Goal: Task Accomplishment & Management: Manage account settings

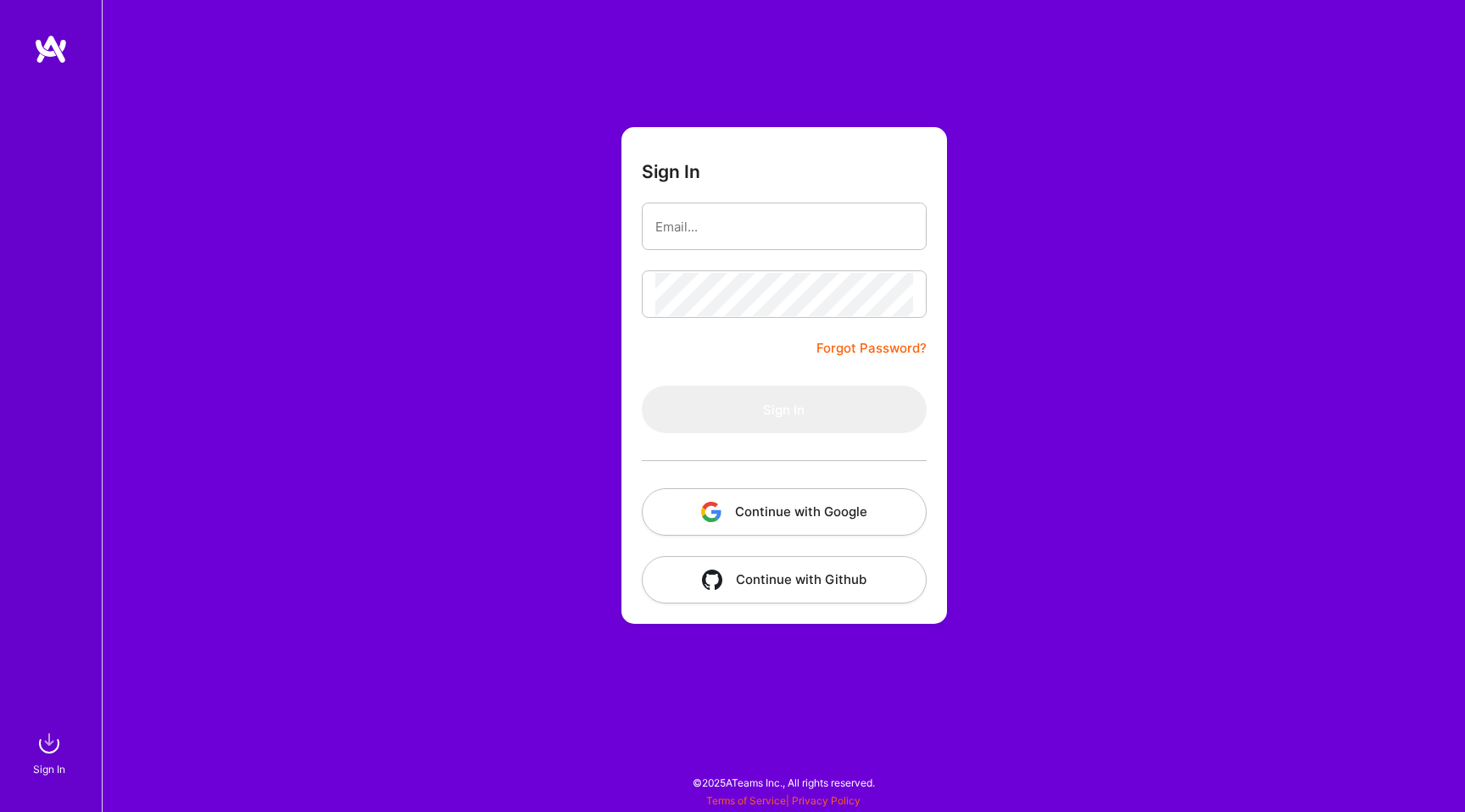
click at [745, 335] on div "Sign In Close Mark all as read Show all notifications Show unread notifications…" at bounding box center [732, 401] width 1465 height 803
click at [811, 516] on button "Continue with Google" at bounding box center [784, 512] width 285 height 47
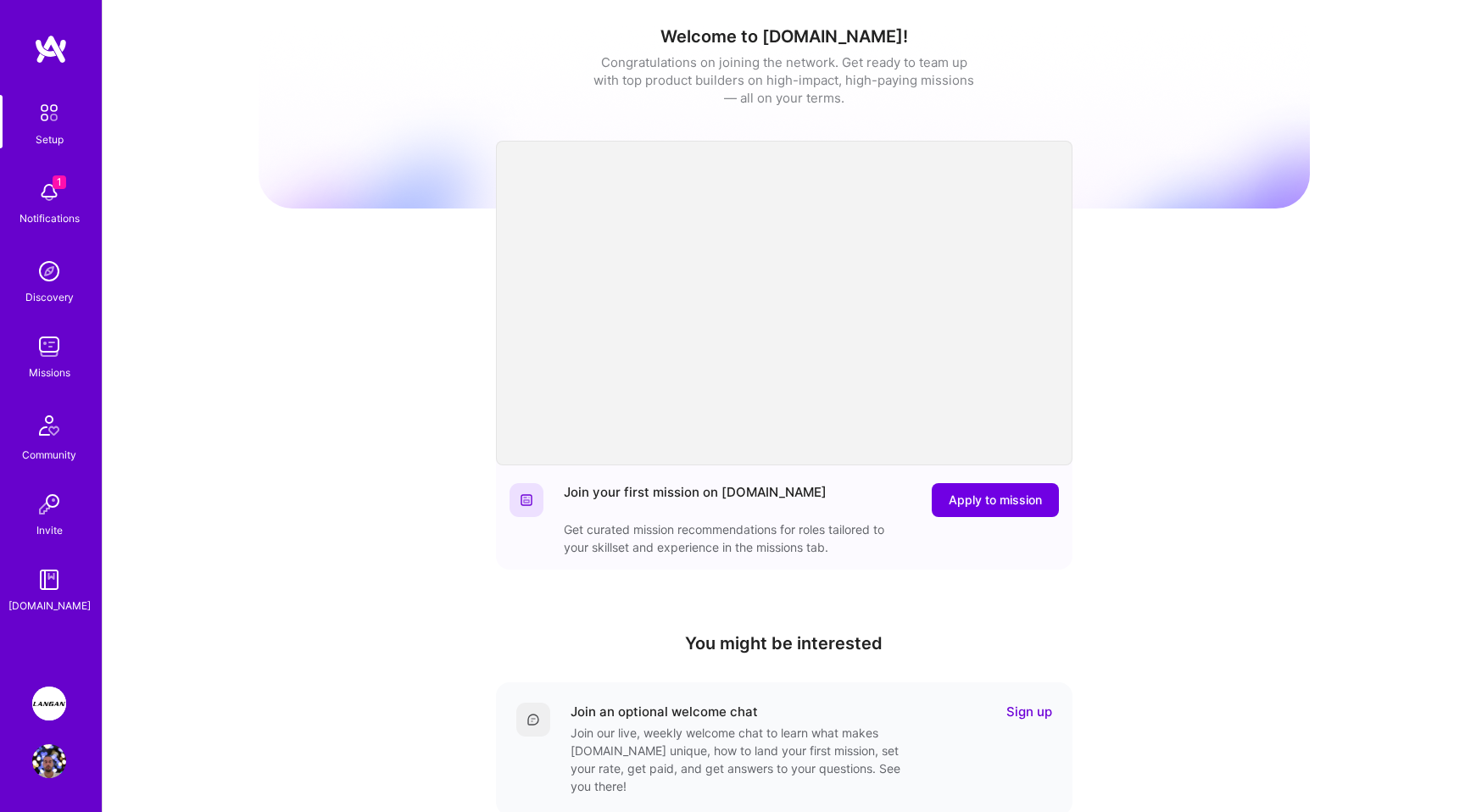
click at [53, 691] on img at bounding box center [48, 703] width 34 height 34
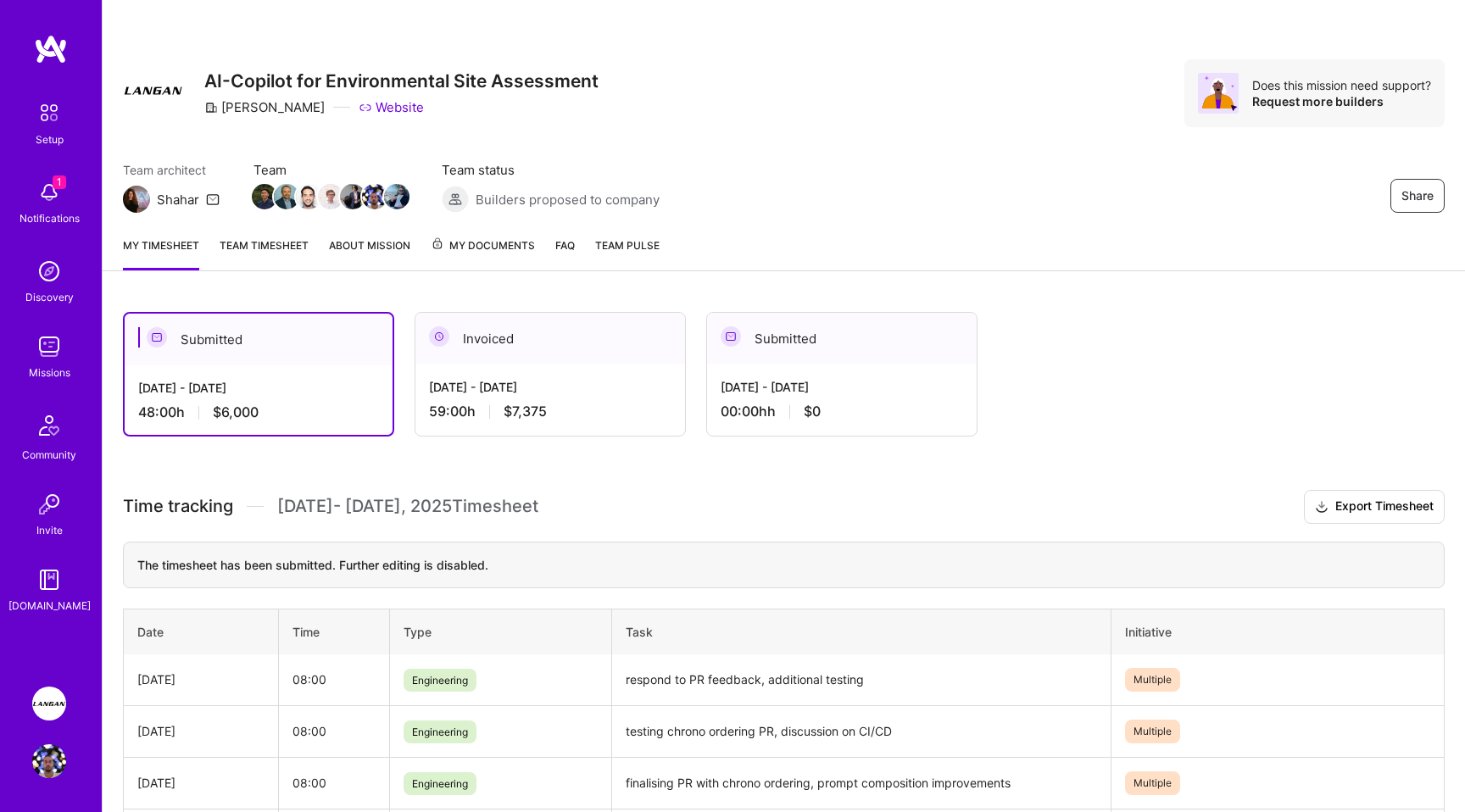
click at [483, 247] on span "My Documents" at bounding box center [483, 245] width 105 height 18
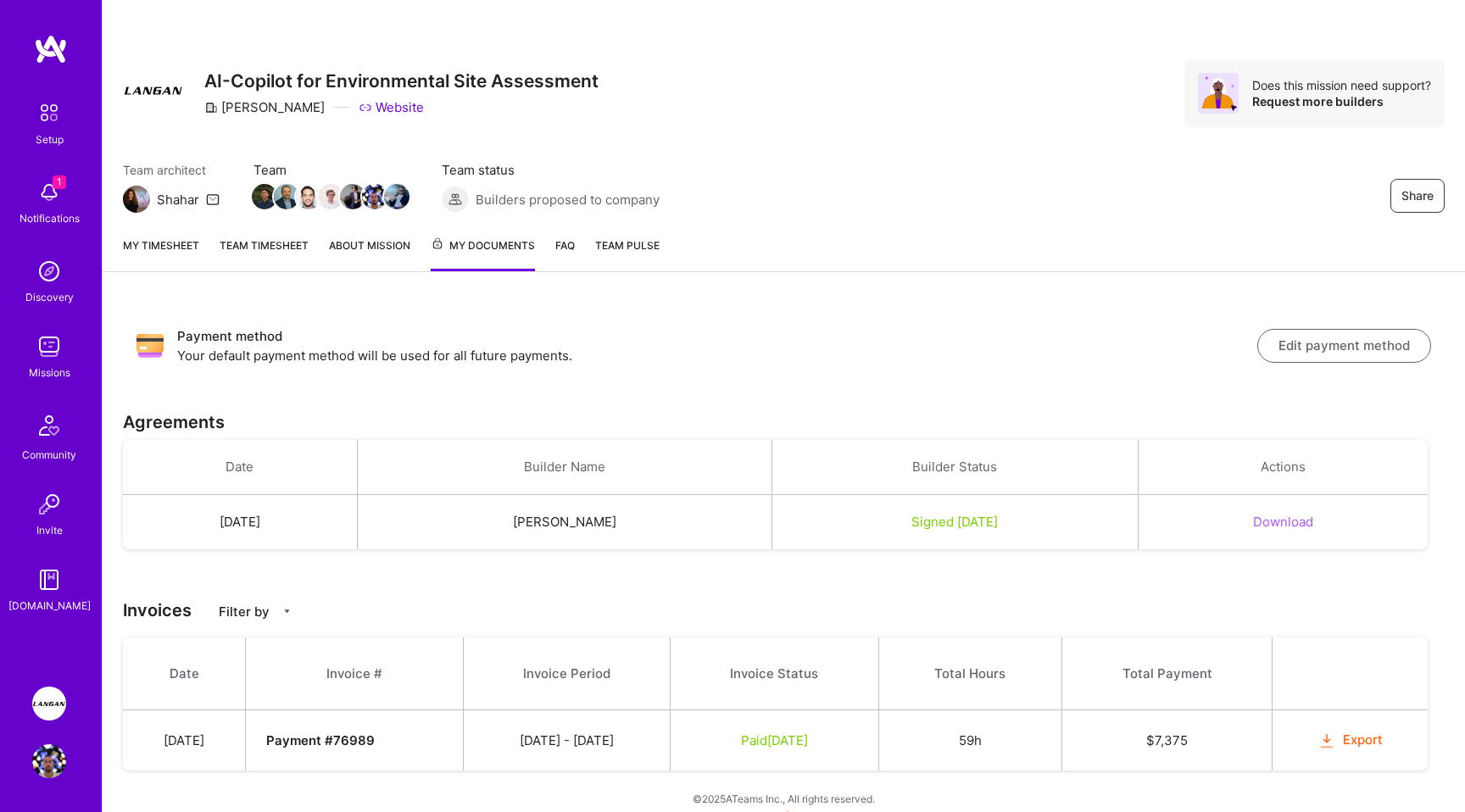
scroll to position [16, 0]
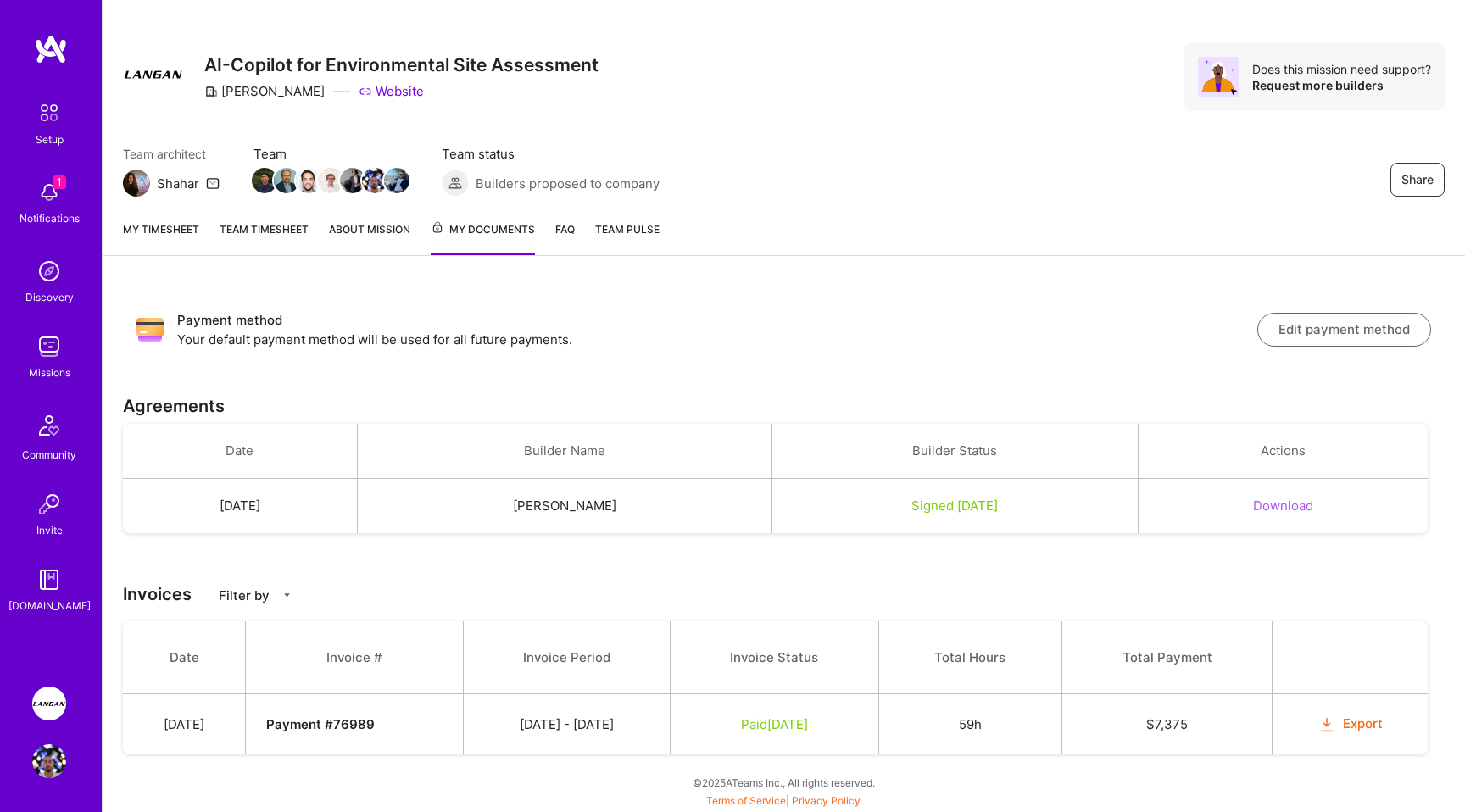
click at [47, 134] on div "Setup" at bounding box center [49, 140] width 28 height 17
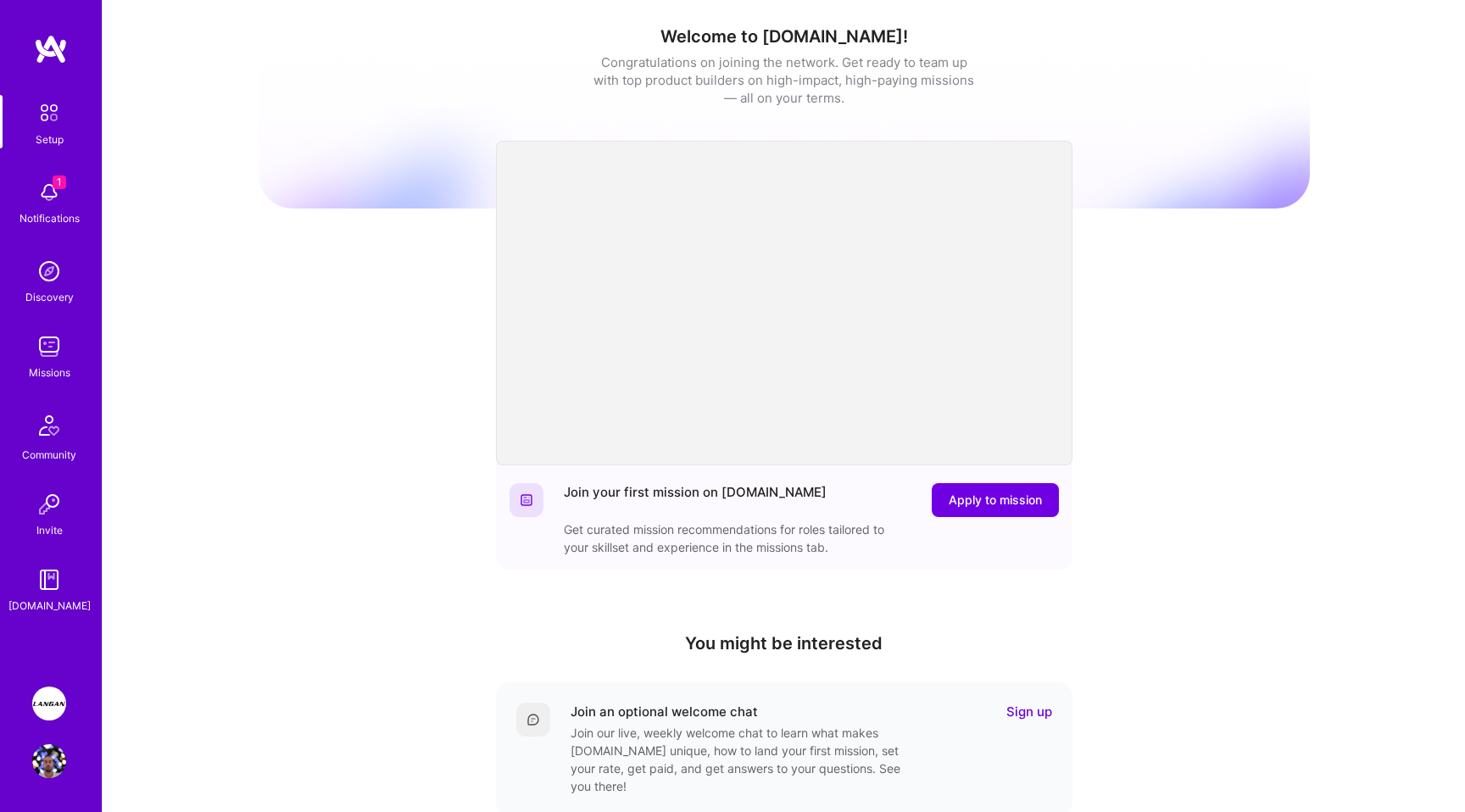
click at [44, 762] on img at bounding box center [48, 761] width 34 height 34
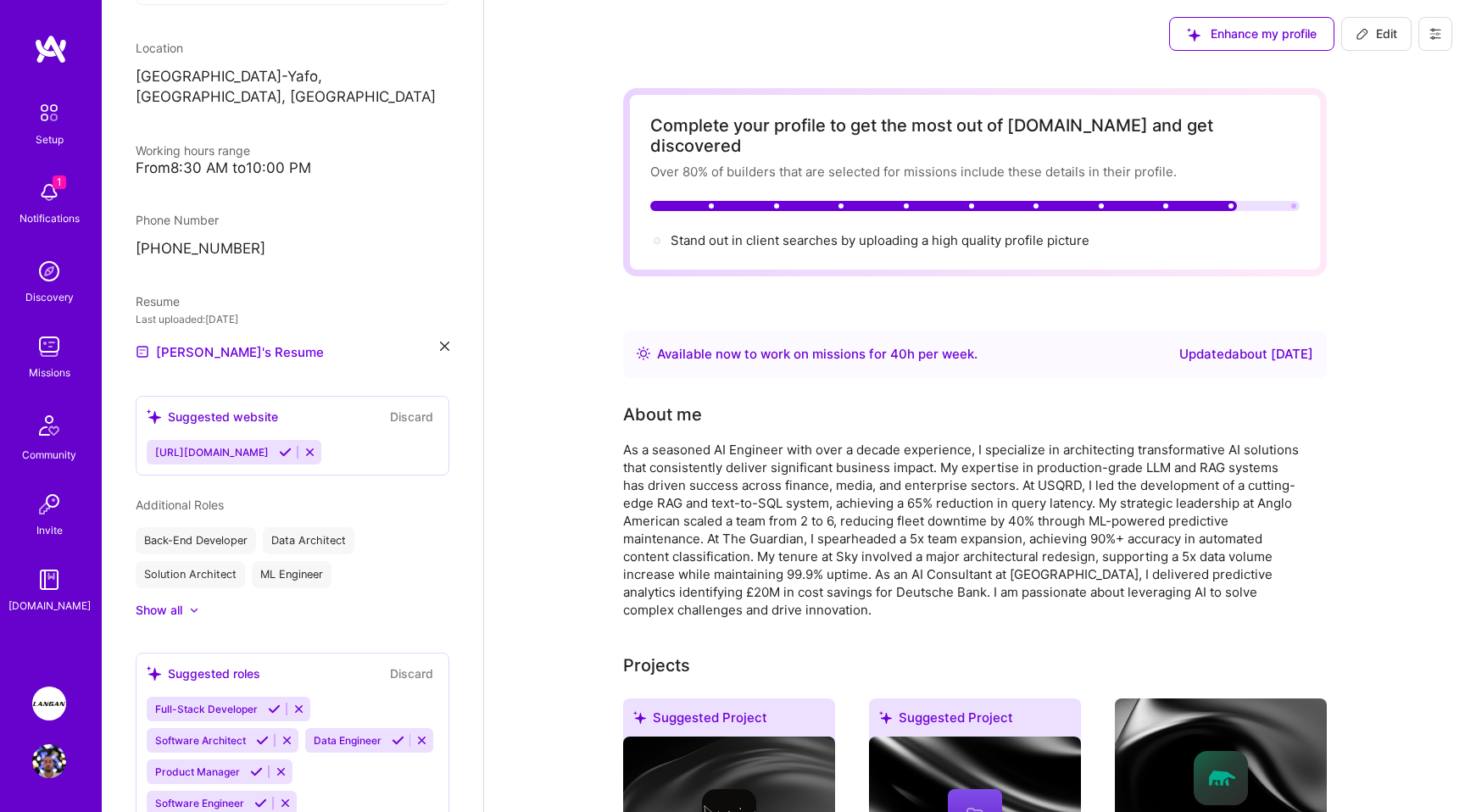
scroll to position [416, 0]
click at [279, 445] on icon at bounding box center [285, 451] width 13 height 13
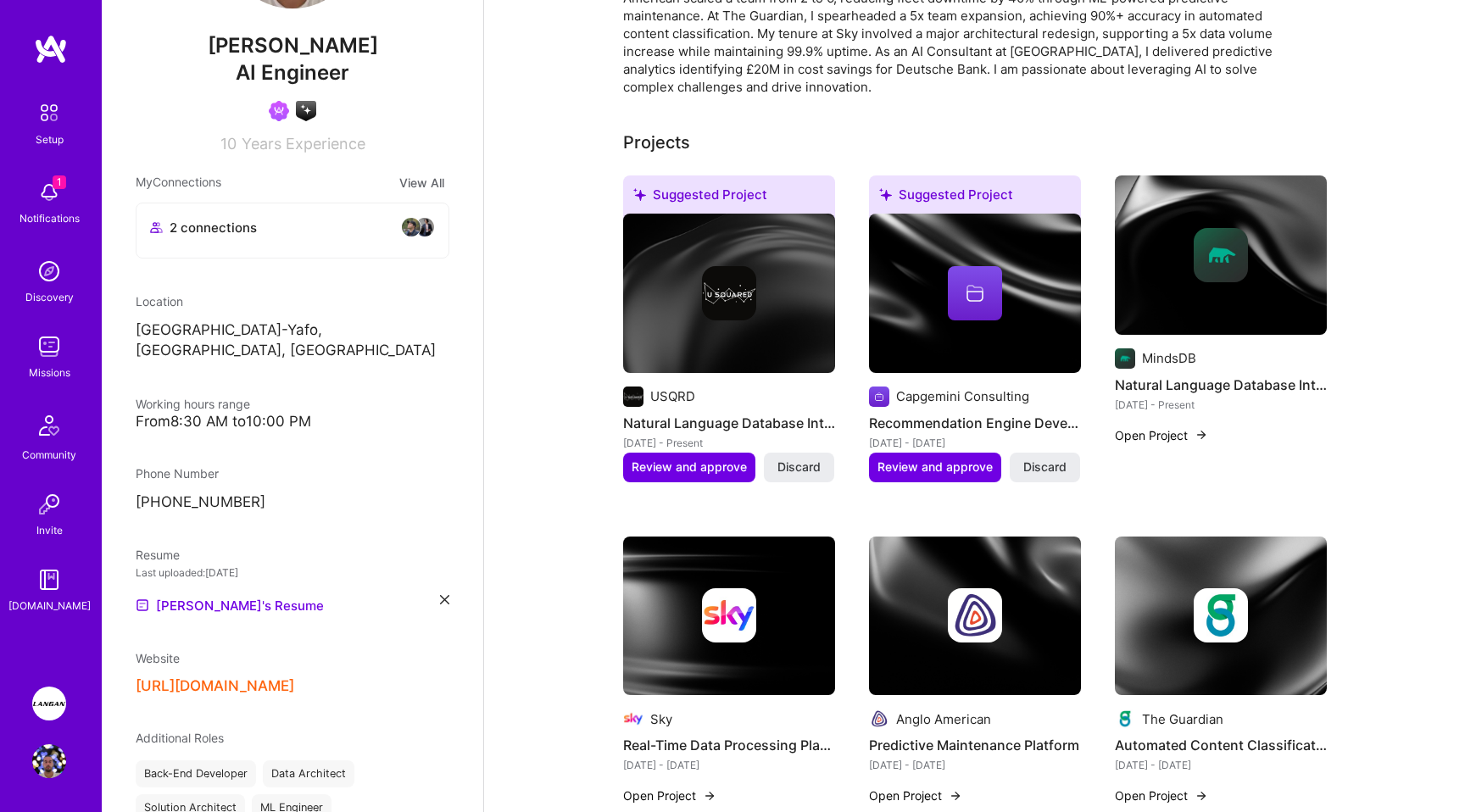
scroll to position [0, 0]
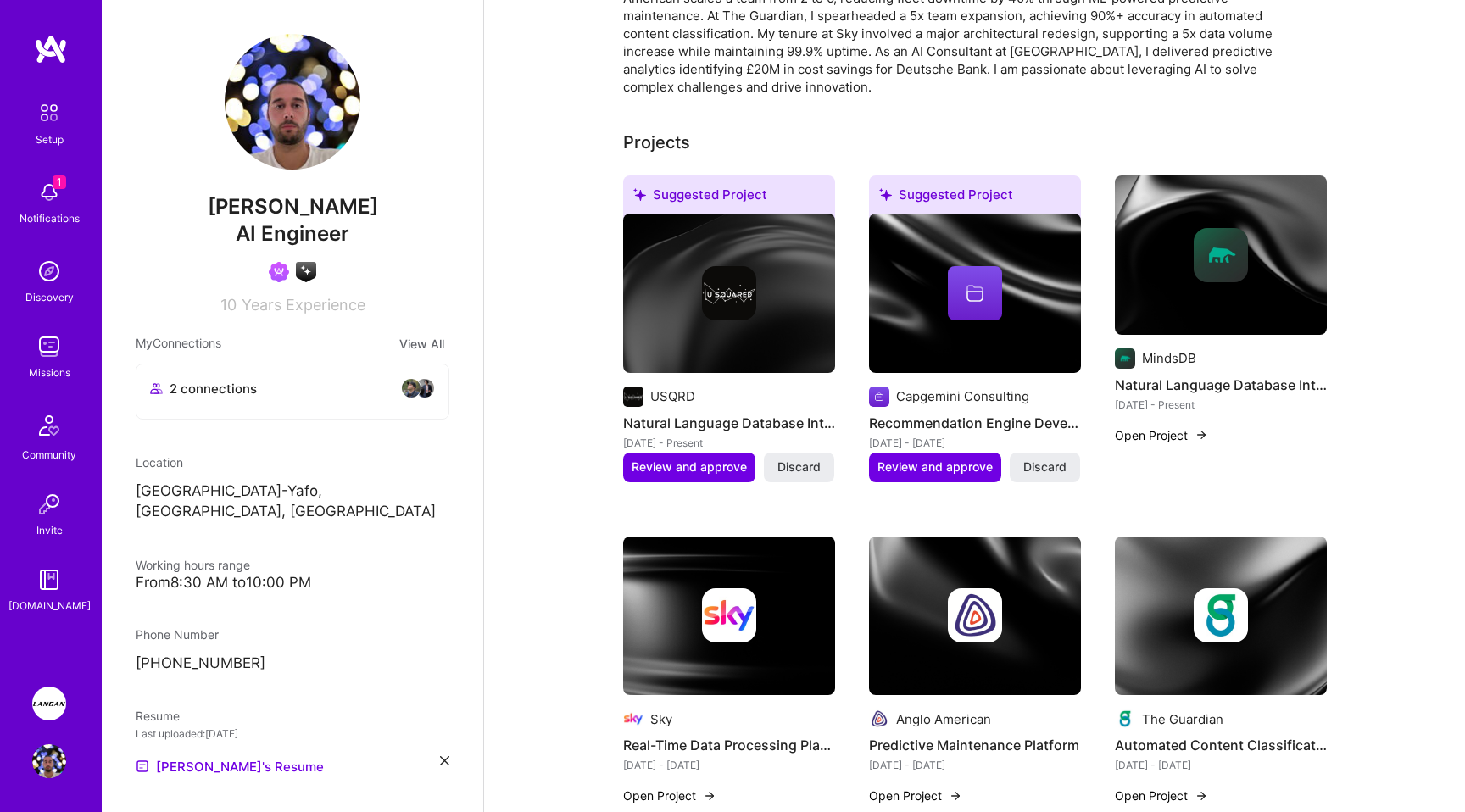
click at [44, 707] on img at bounding box center [48, 703] width 34 height 34
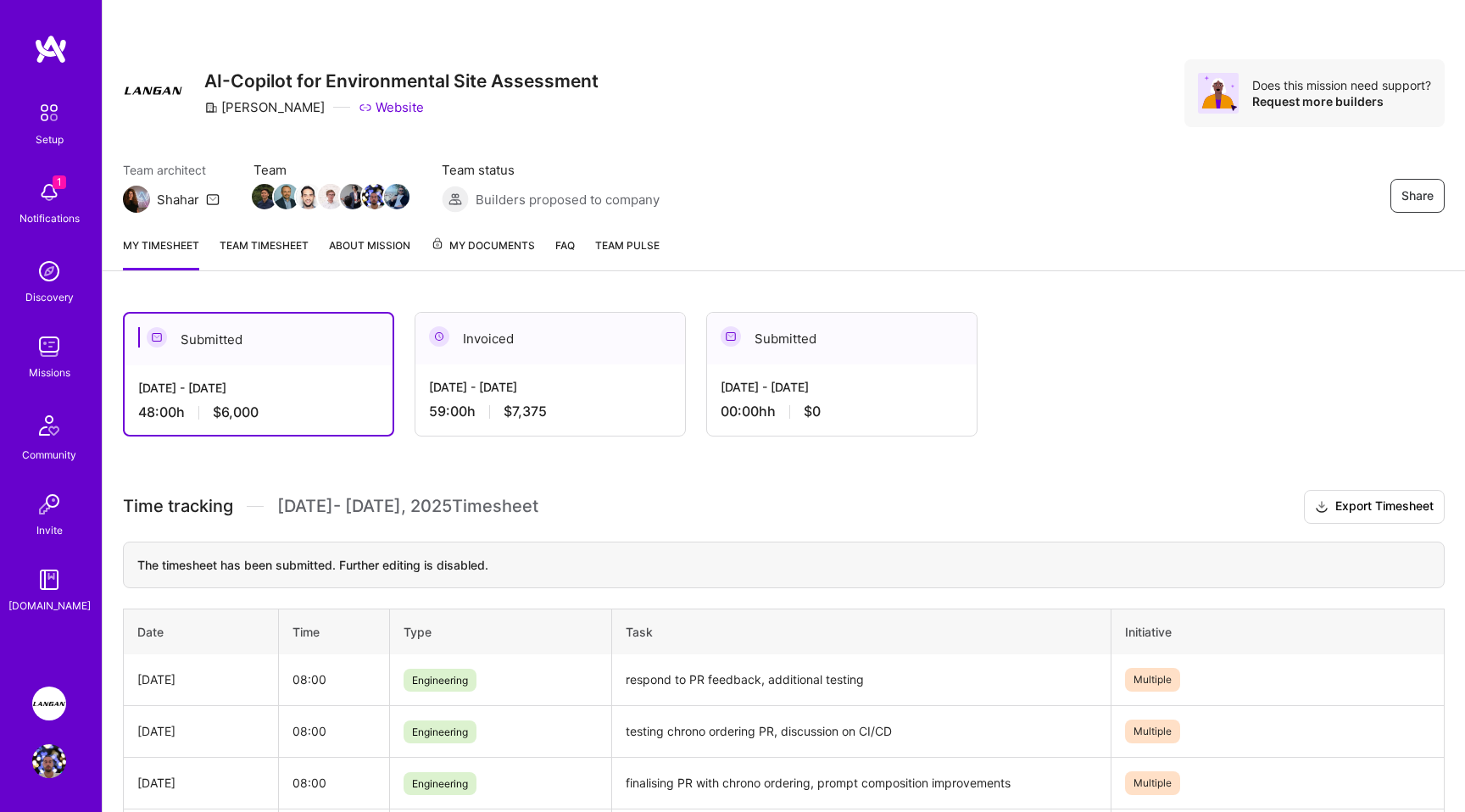
click at [278, 245] on link "Team timesheet" at bounding box center [265, 253] width 89 height 34
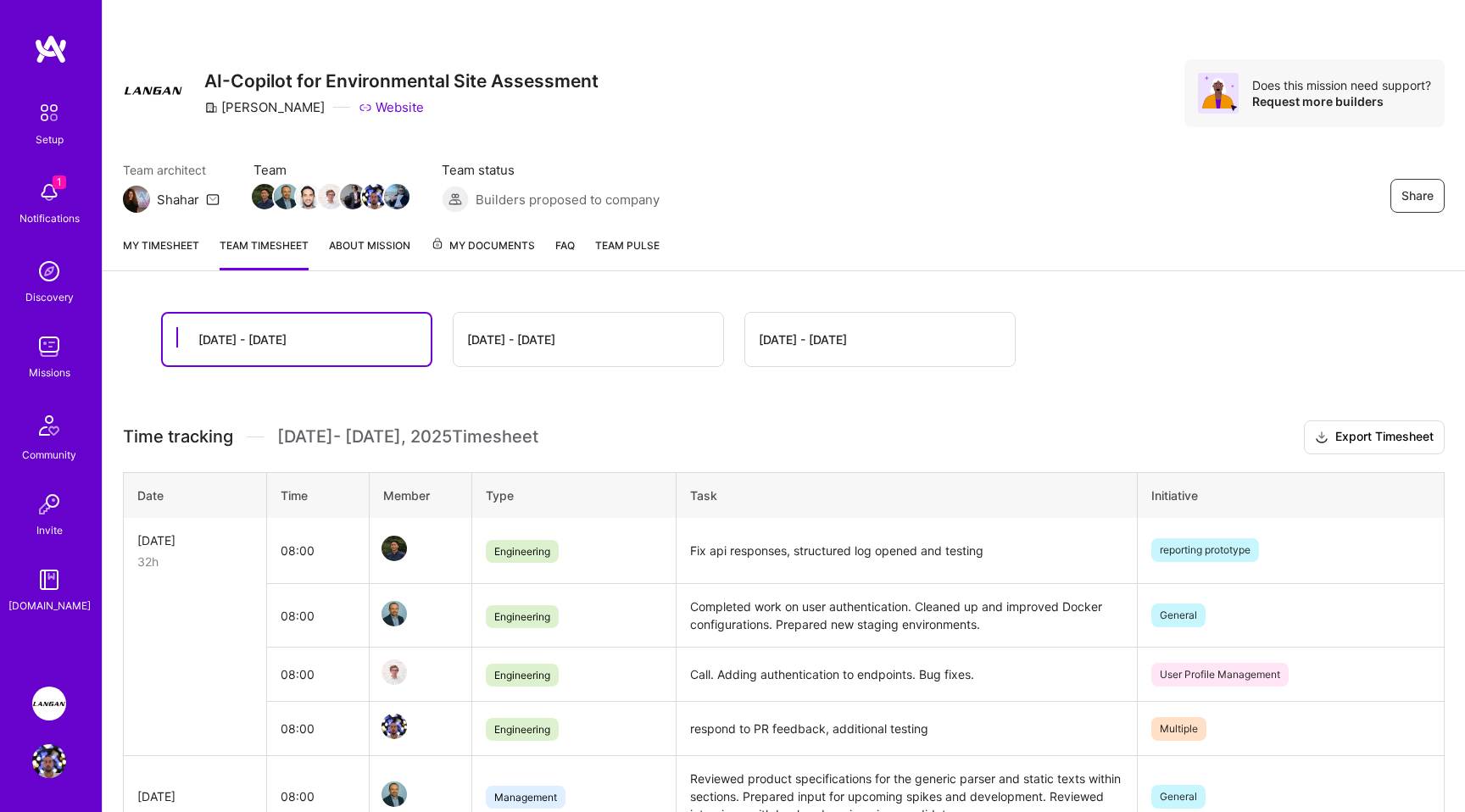
click at [131, 239] on link "My timesheet" at bounding box center [161, 253] width 77 height 34
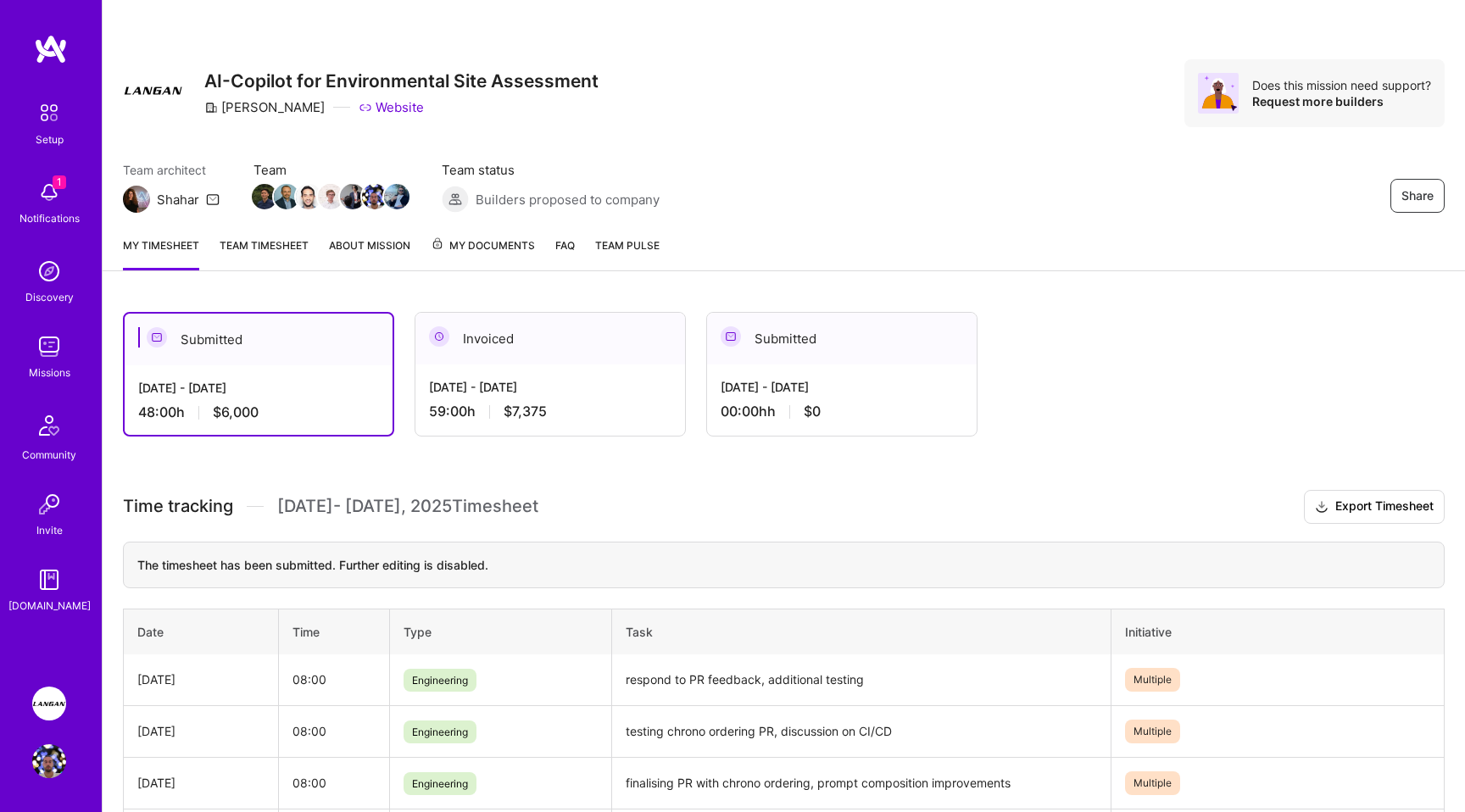
scroll to position [293, 0]
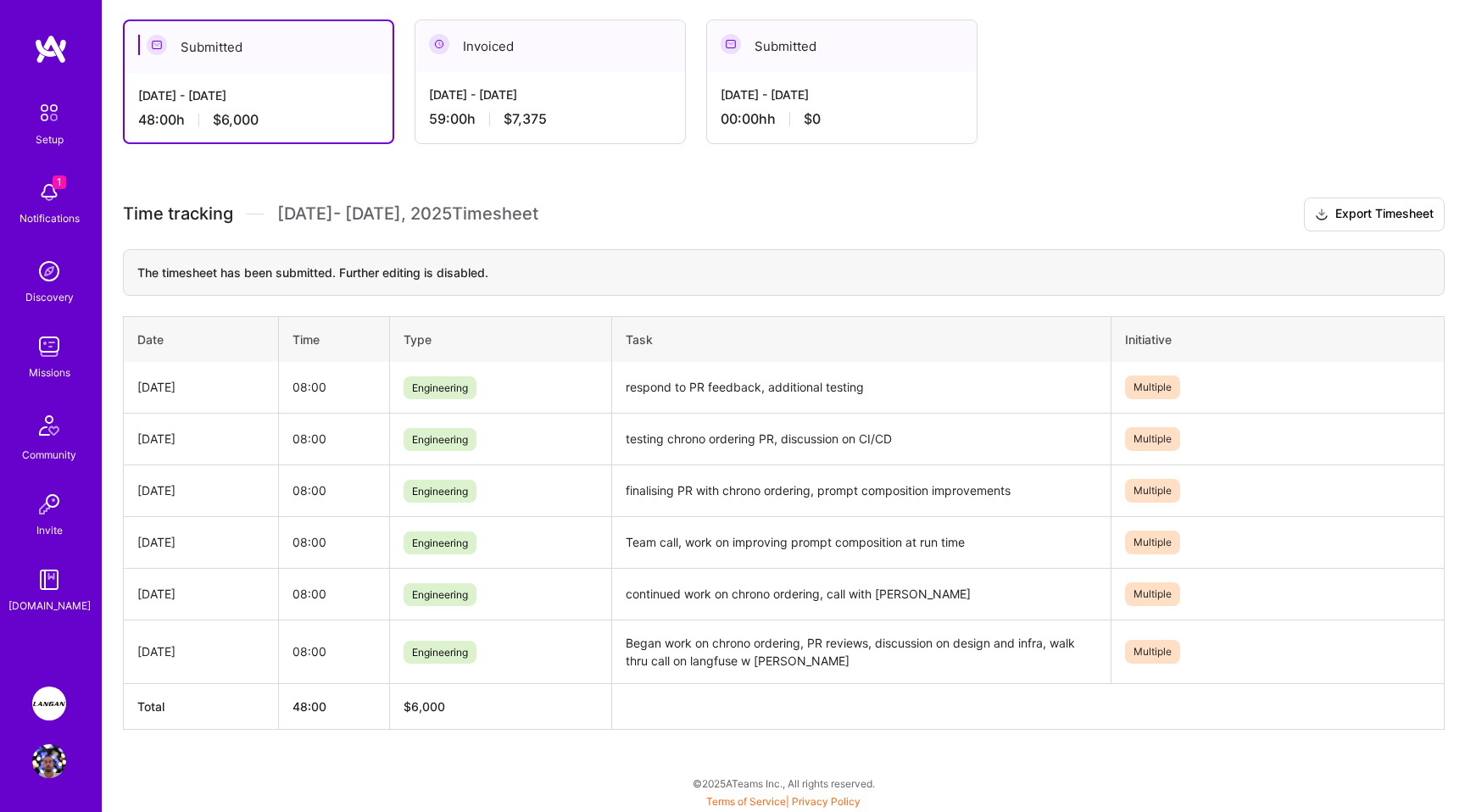
click at [72, 190] on div "1 Notifications" at bounding box center [49, 202] width 105 height 58
click at [35, 110] on img at bounding box center [48, 112] width 36 height 36
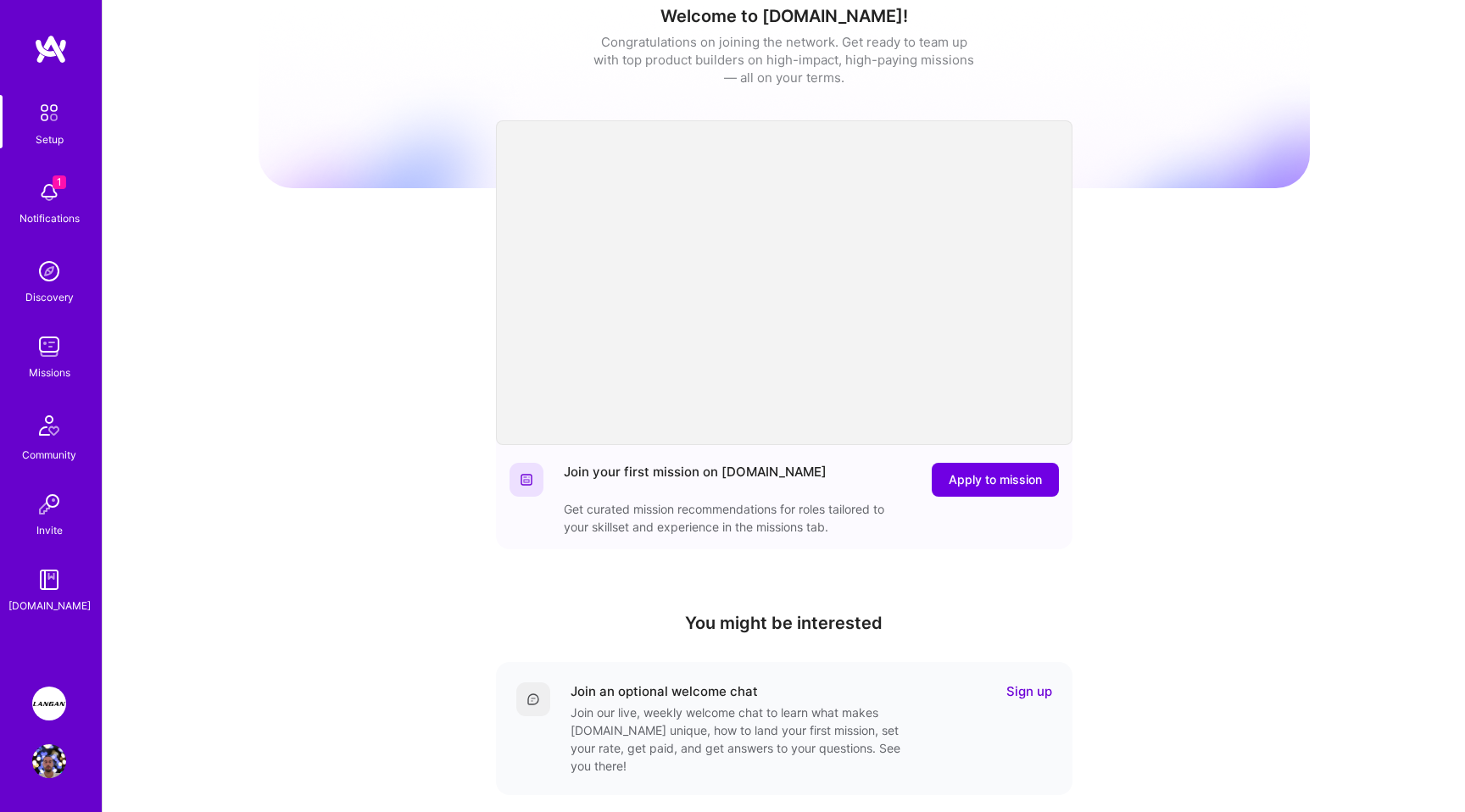
scroll to position [16, 0]
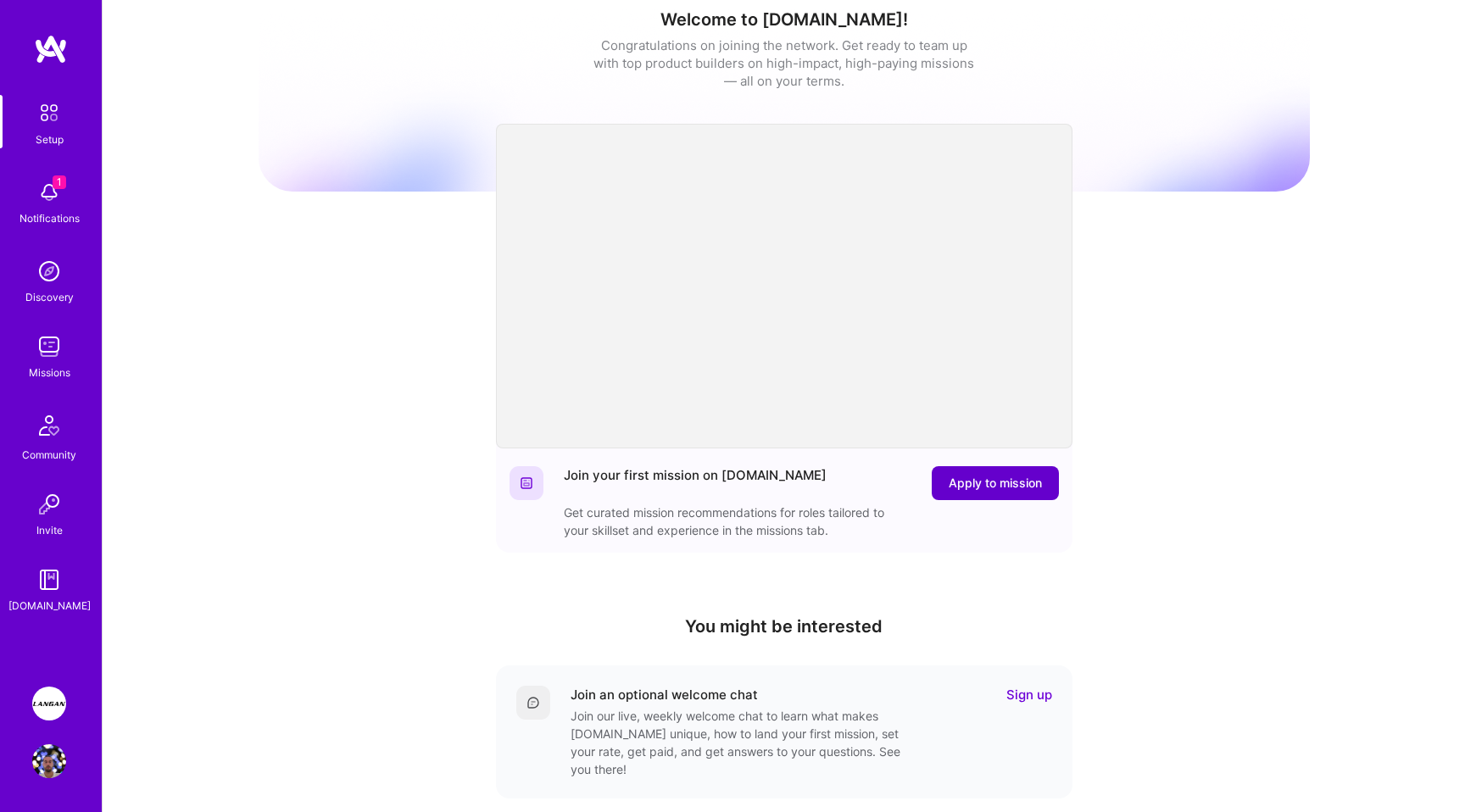
click at [1015, 480] on span "Apply to mission" at bounding box center [995, 483] width 93 height 16
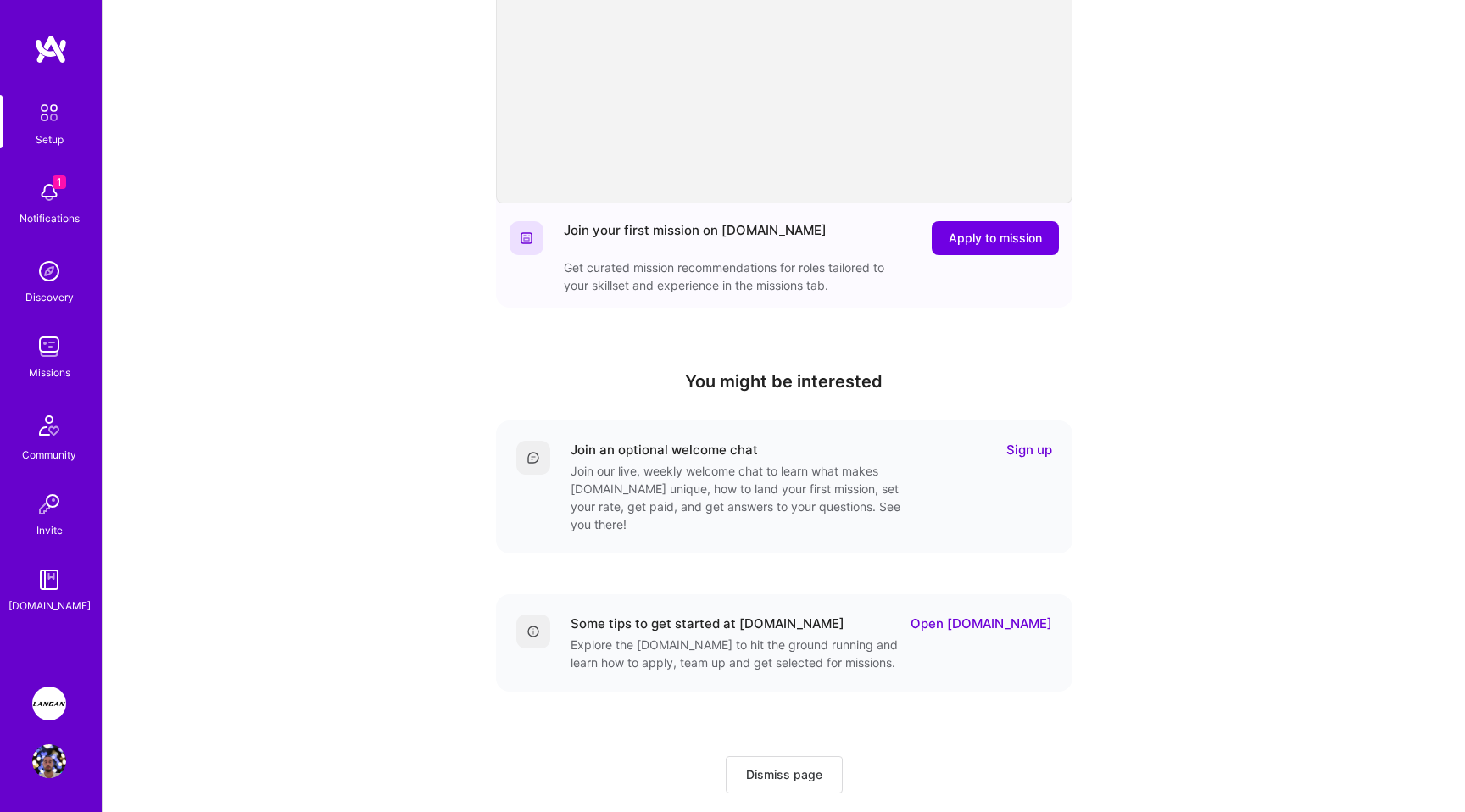
scroll to position [286, 0]
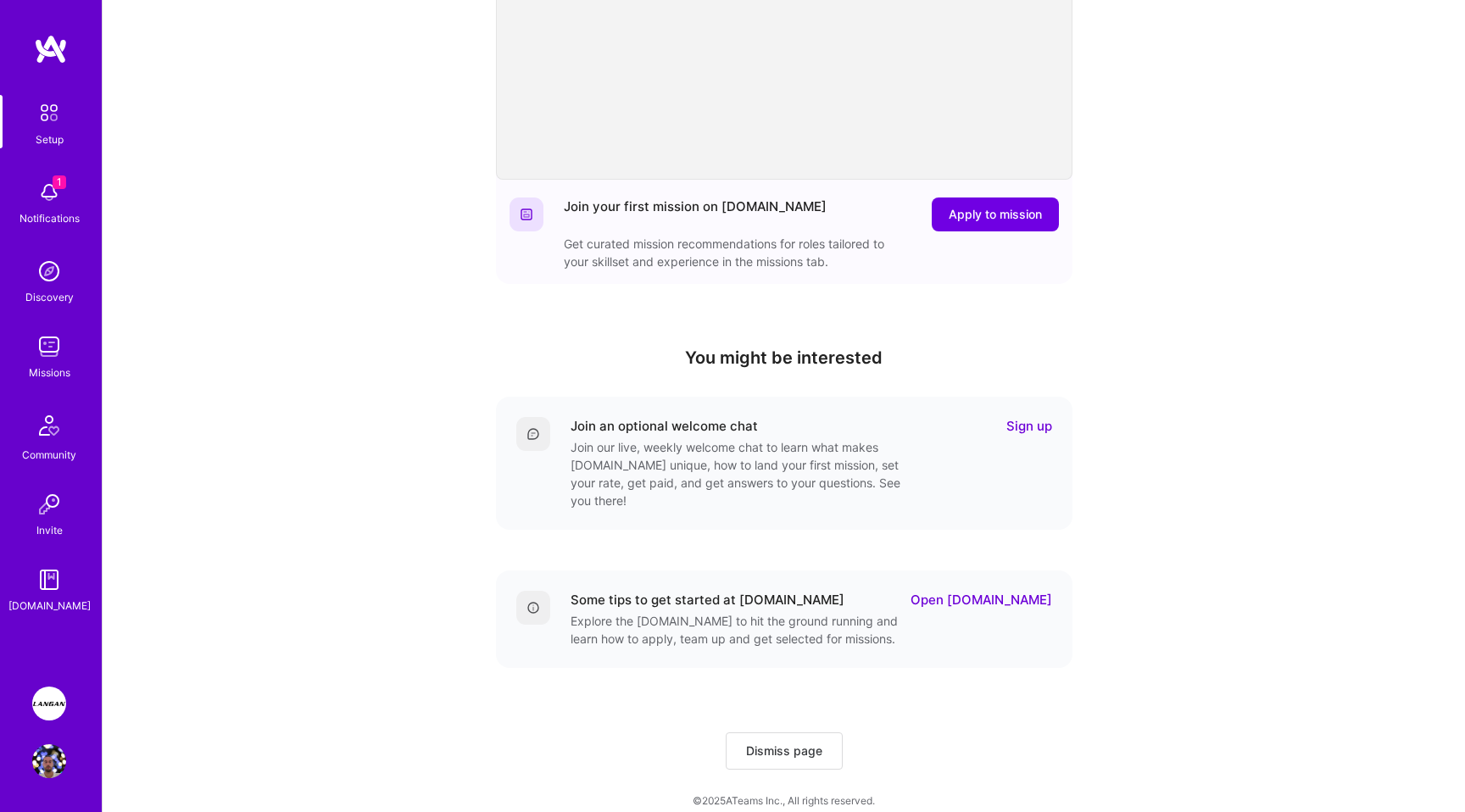
drag, startPoint x: 782, startPoint y: 707, endPoint x: 780, endPoint y: 728, distance: 21.1
click at [782, 707] on div "Join your first mission on A.Team Apply to mission Get curated mission recommen…" at bounding box center [784, 469] width 577 height 601
click at [780, 742] on span "Dismiss page" at bounding box center [784, 750] width 77 height 16
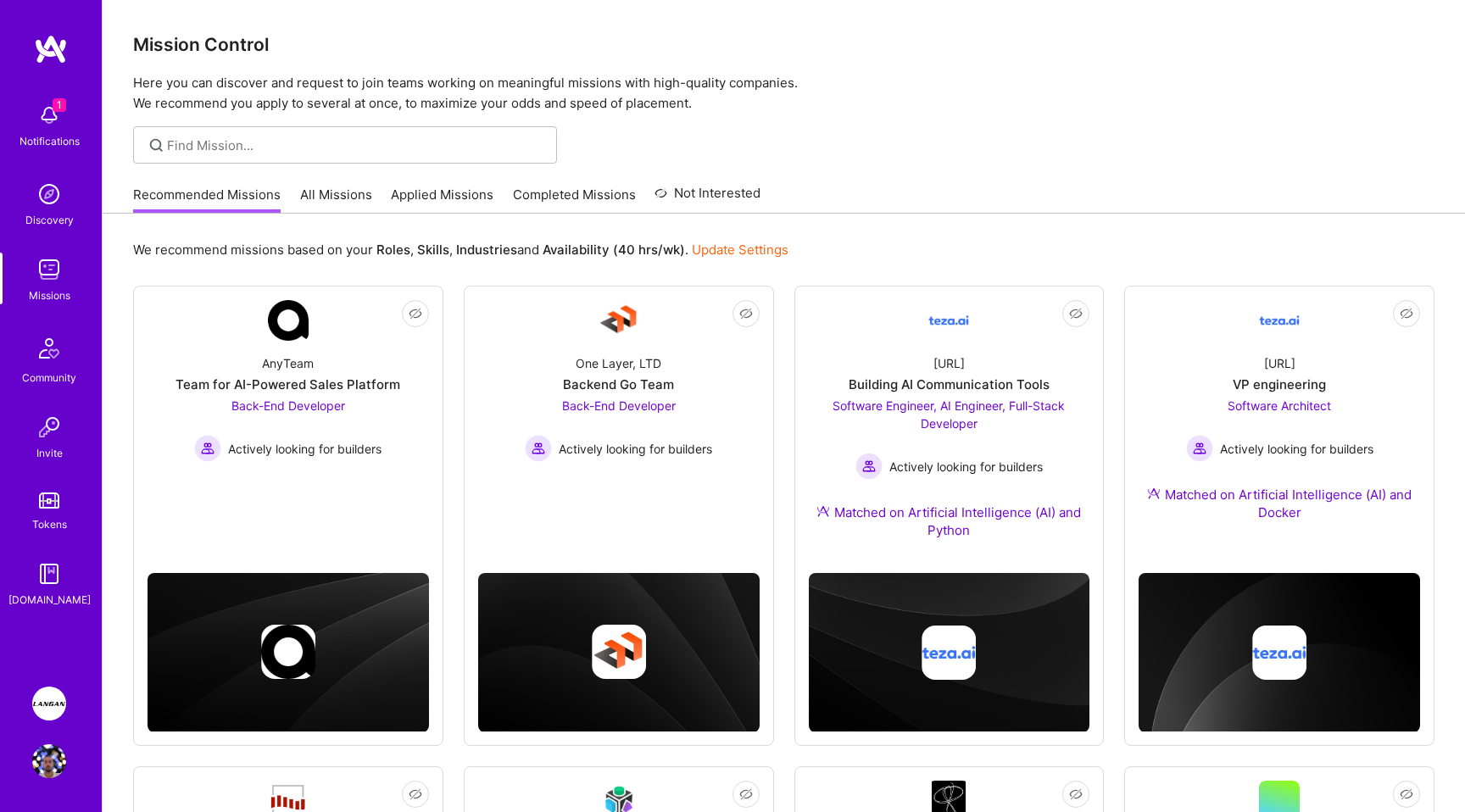
click at [38, 104] on img at bounding box center [48, 114] width 34 height 34
click at [37, 108] on div "1 Notifications Discovery Missions Community Invite Tokens A.Guide" at bounding box center [50, 352] width 102 height 514
click at [47, 107] on img at bounding box center [48, 114] width 34 height 34
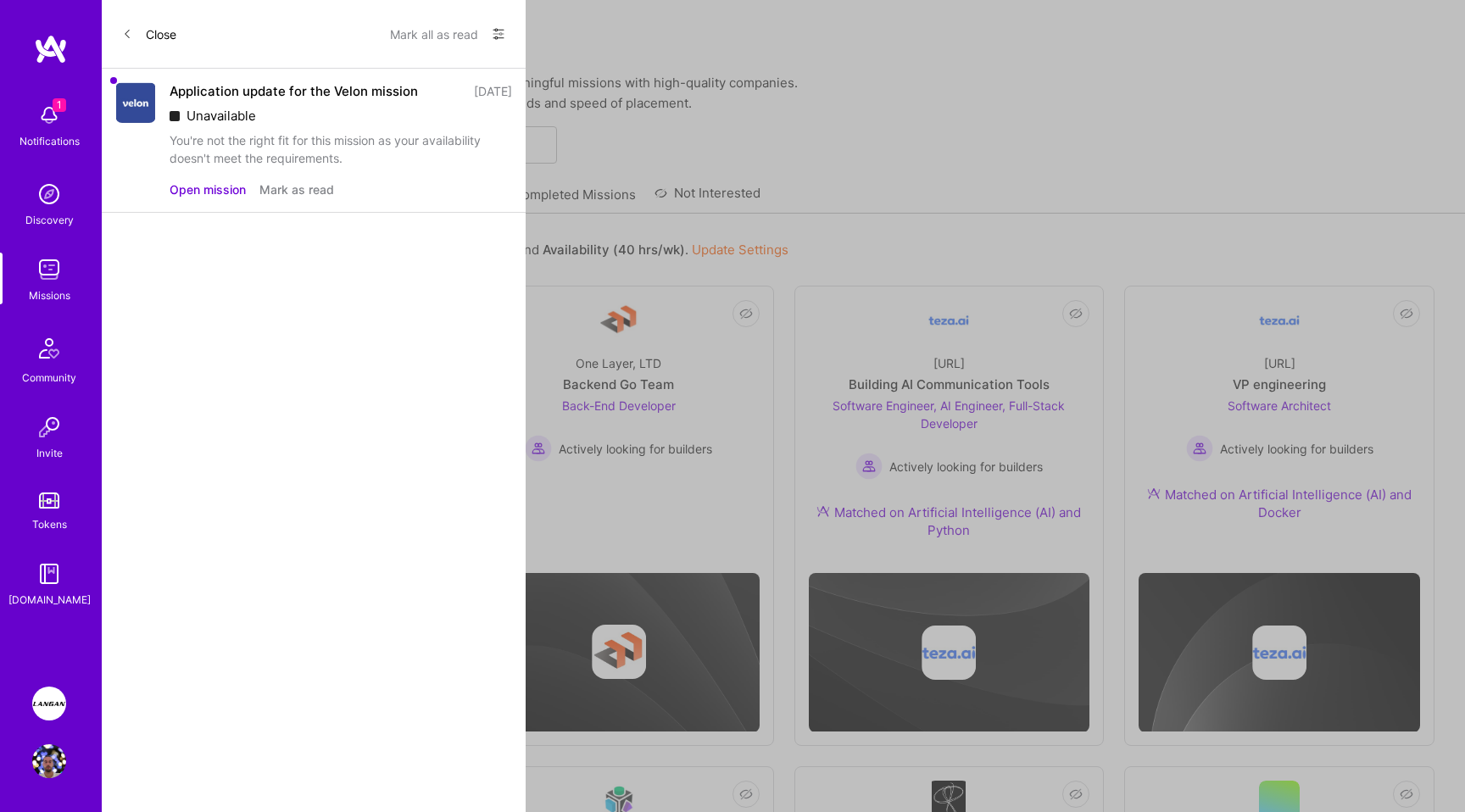
click at [425, 33] on button "Mark all as read" at bounding box center [433, 34] width 88 height 27
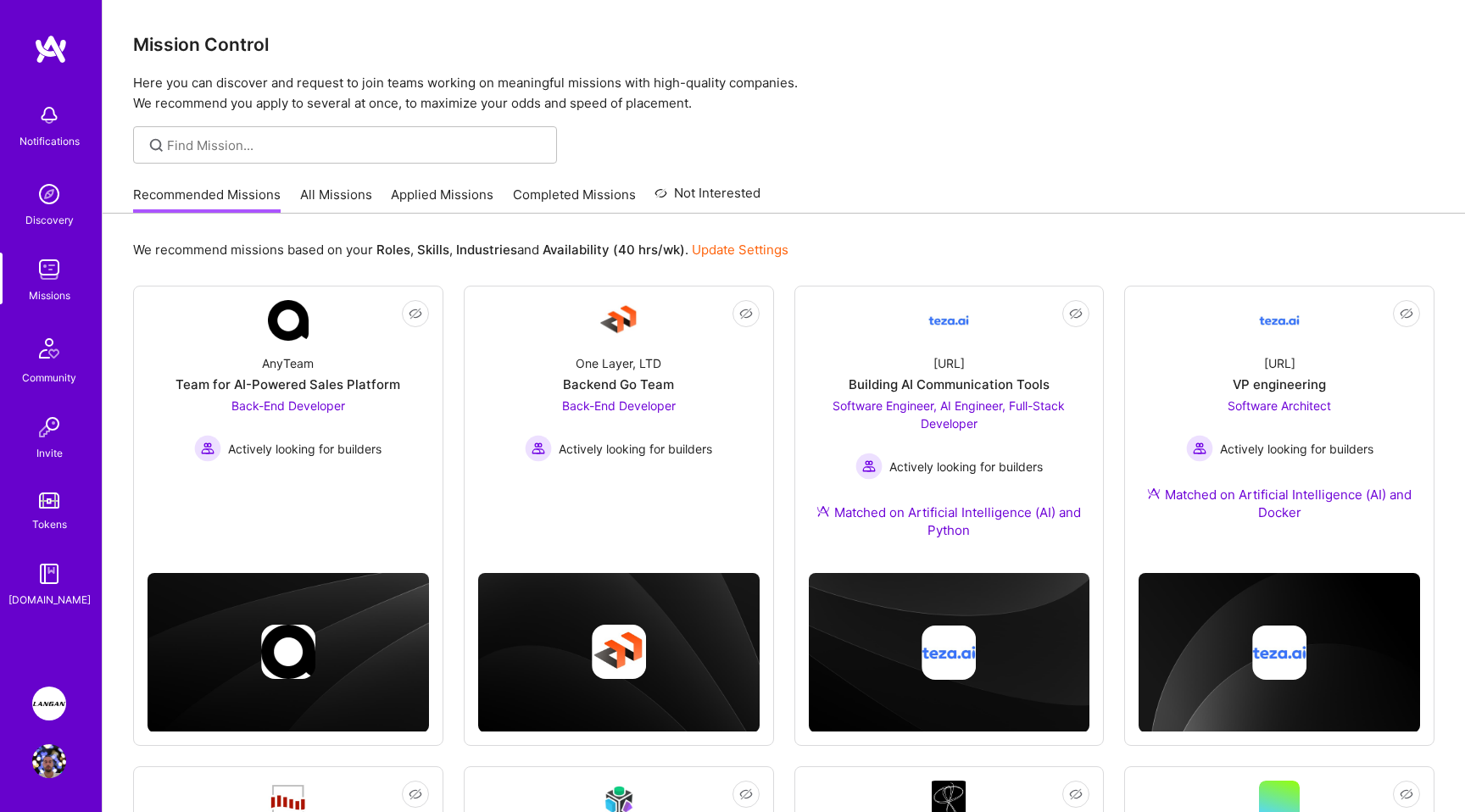
click at [58, 217] on div "Discovery" at bounding box center [49, 220] width 48 height 17
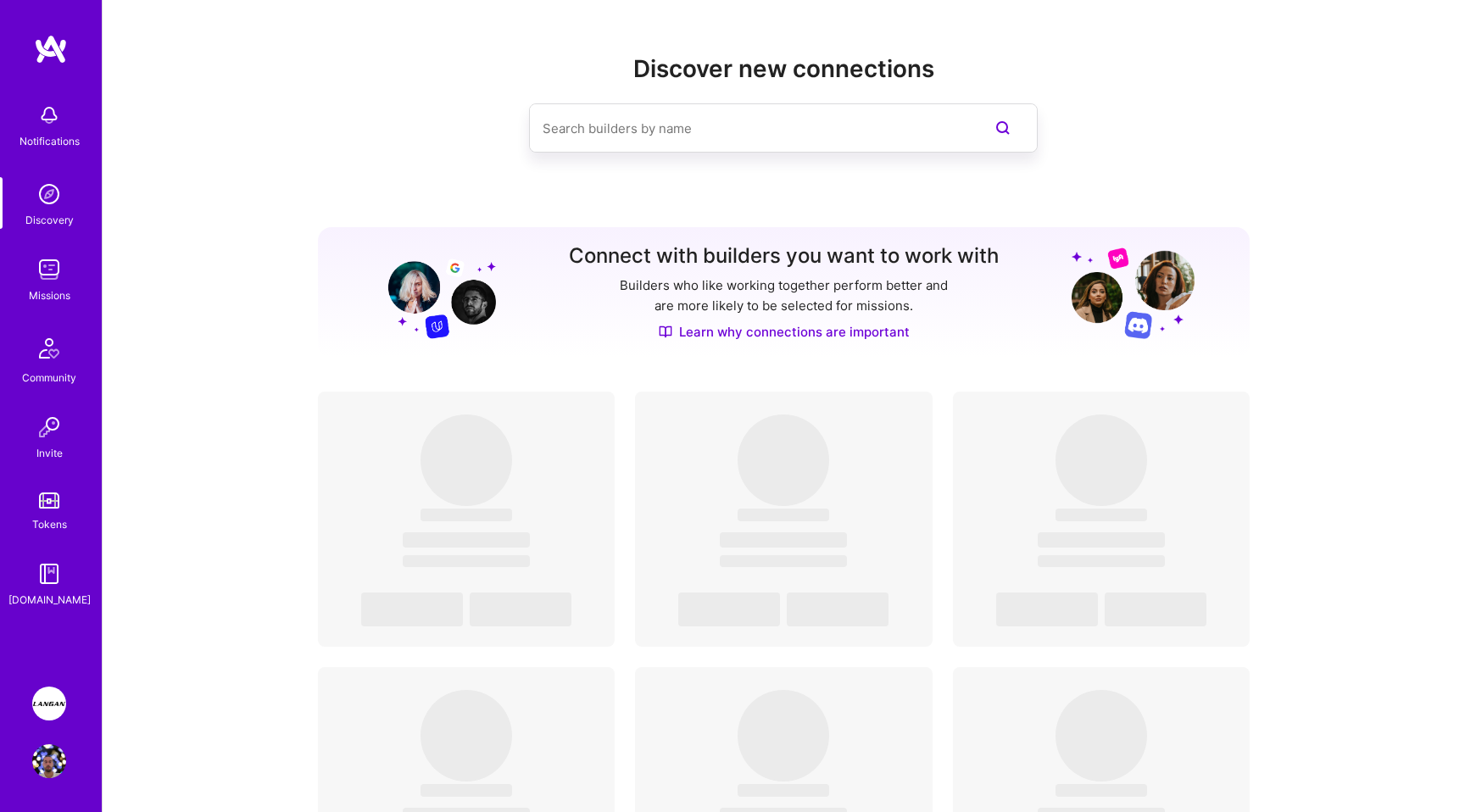
click at [71, 290] on link "Missions" at bounding box center [49, 278] width 105 height 51
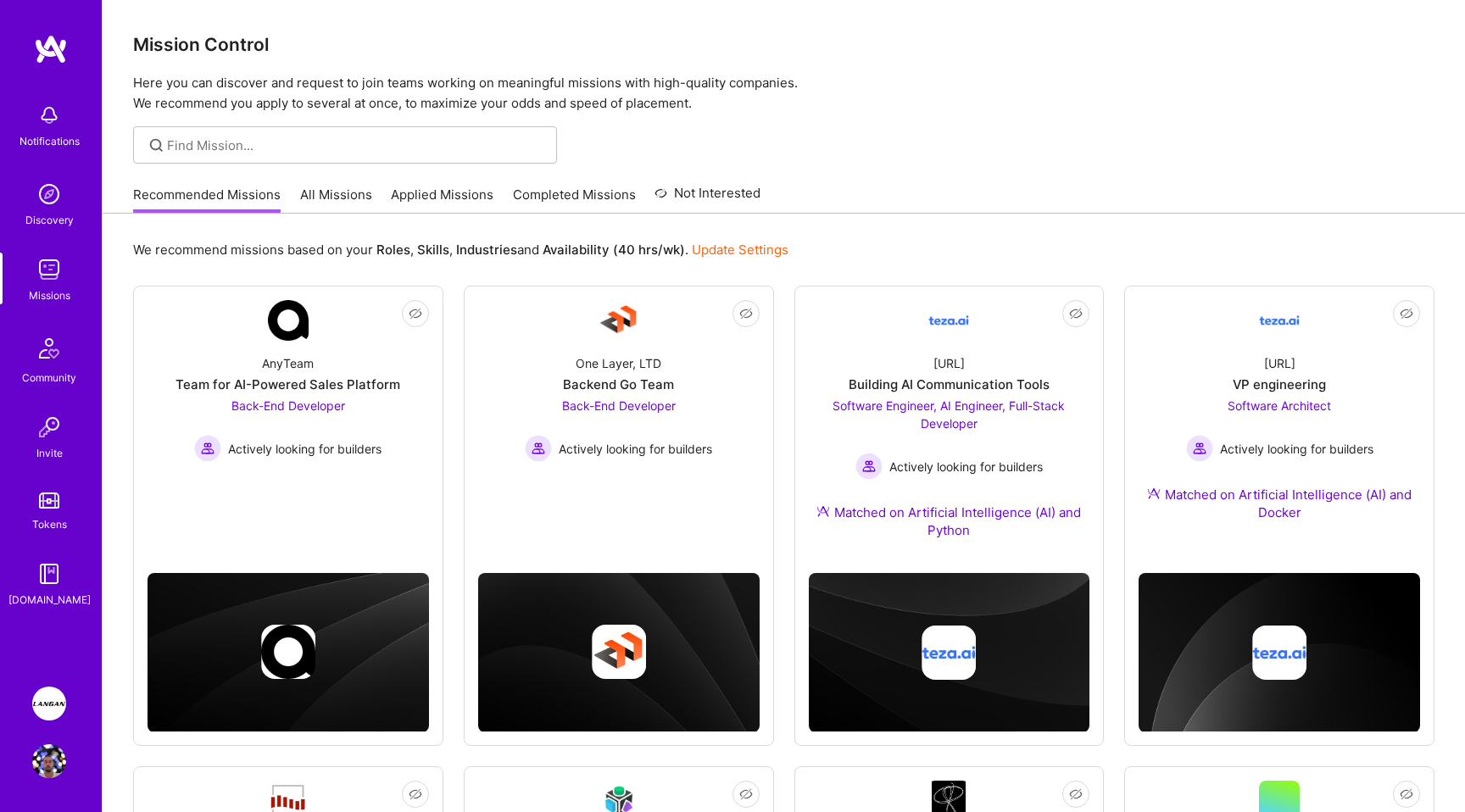
click at [37, 353] on img at bounding box center [49, 349] width 41 height 41
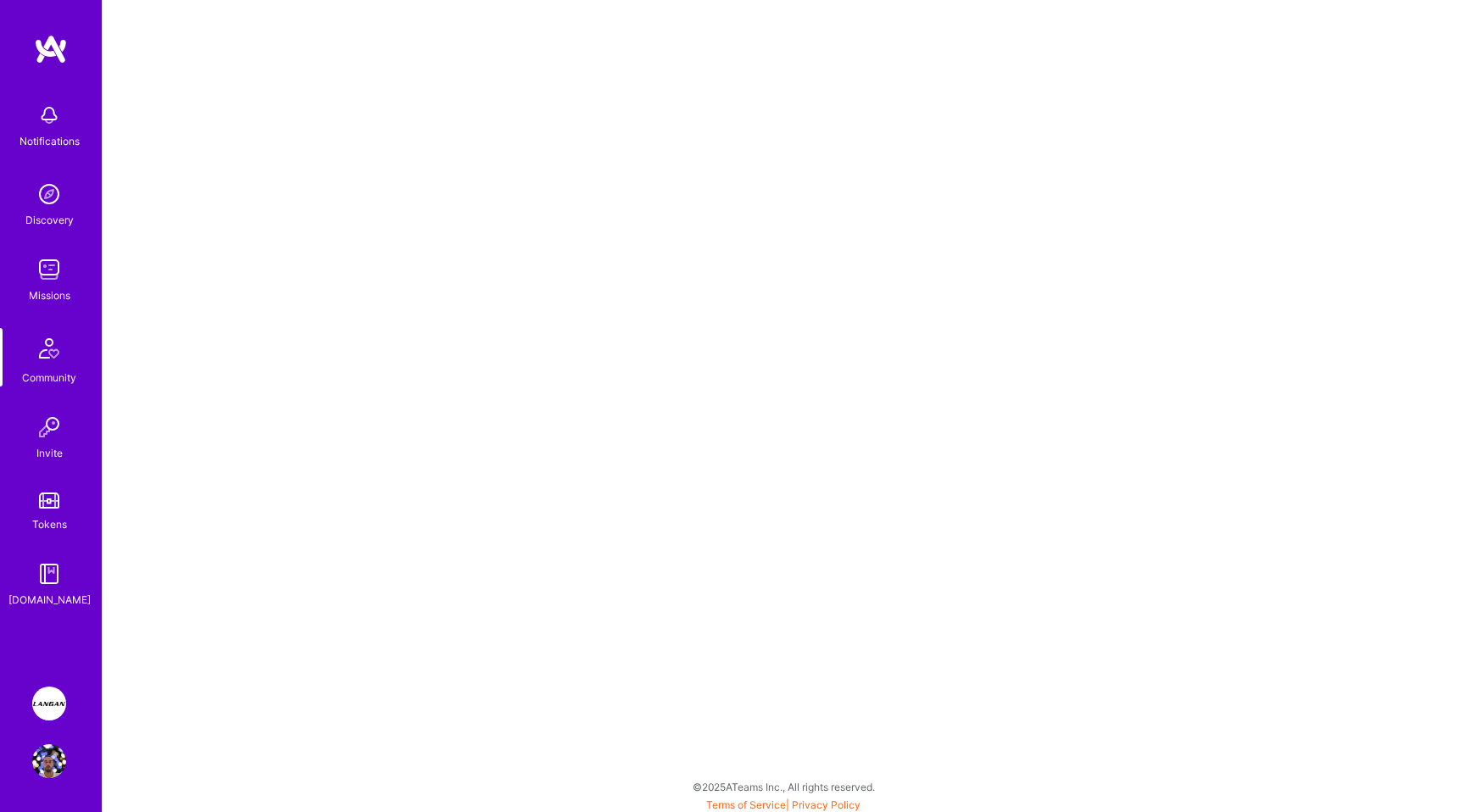
click at [51, 444] on div "Invite" at bounding box center [49, 453] width 26 height 17
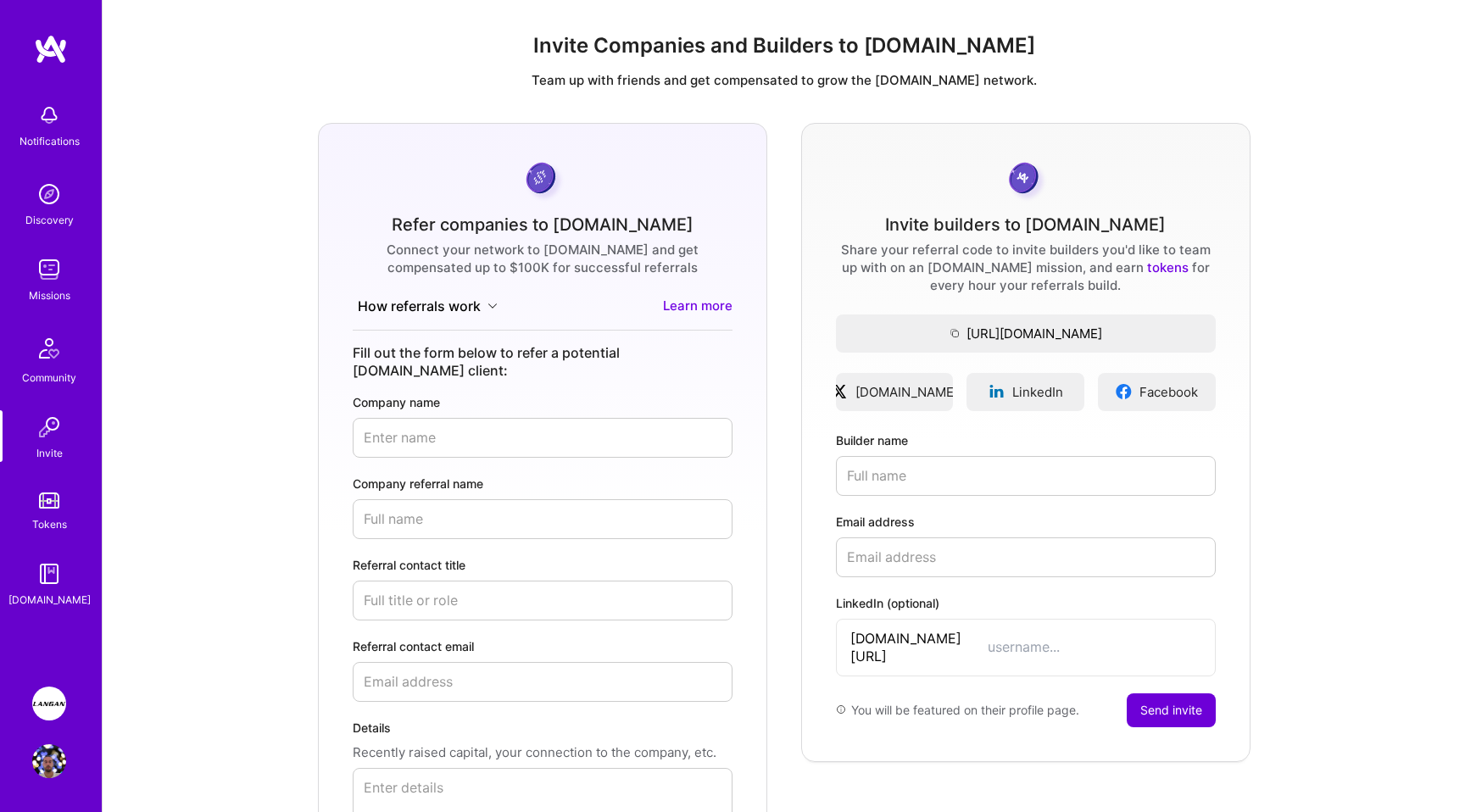
click at [51, 516] on div "Tokens" at bounding box center [49, 524] width 35 height 17
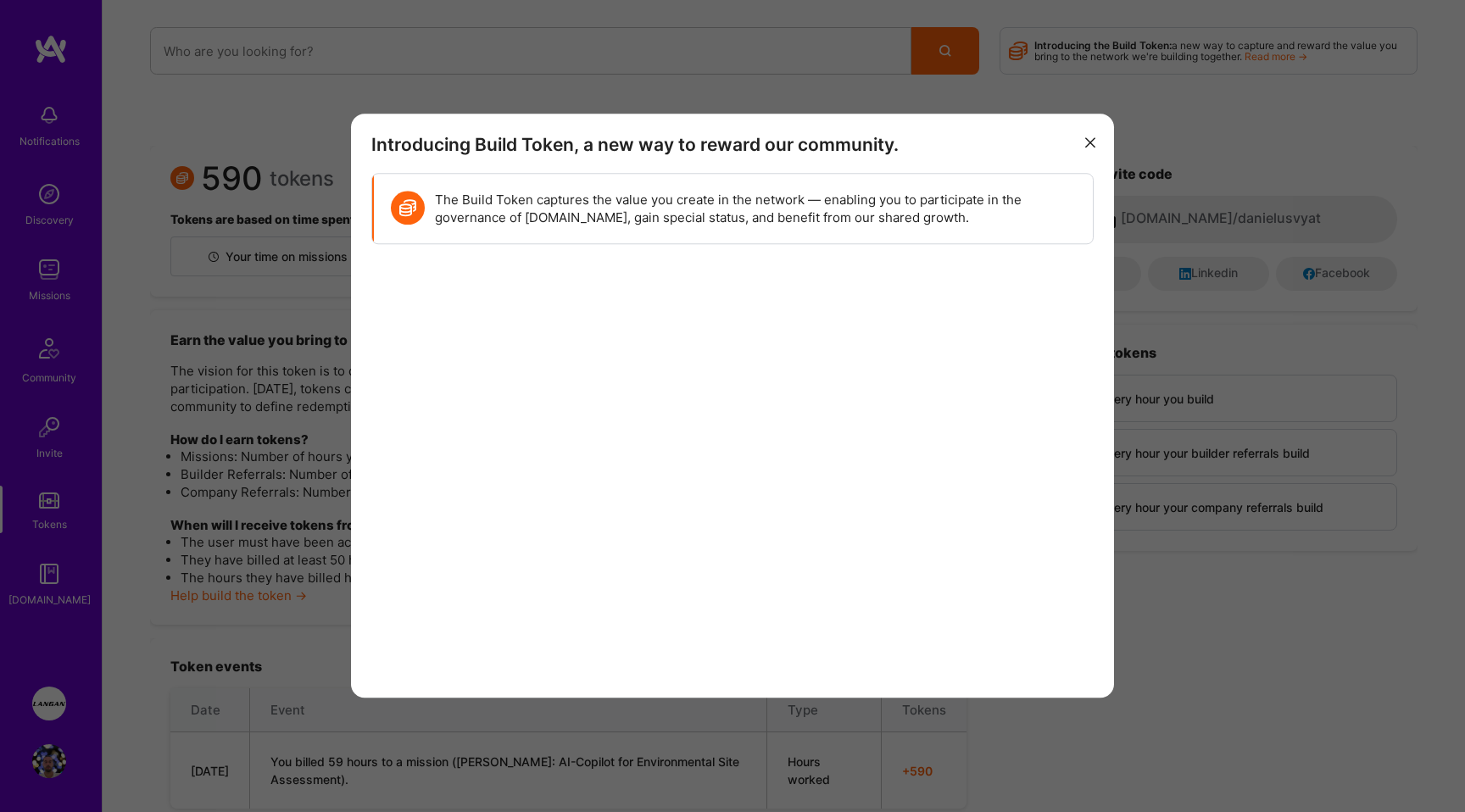
click at [1091, 144] on icon "modal" at bounding box center [1090, 142] width 10 height 10
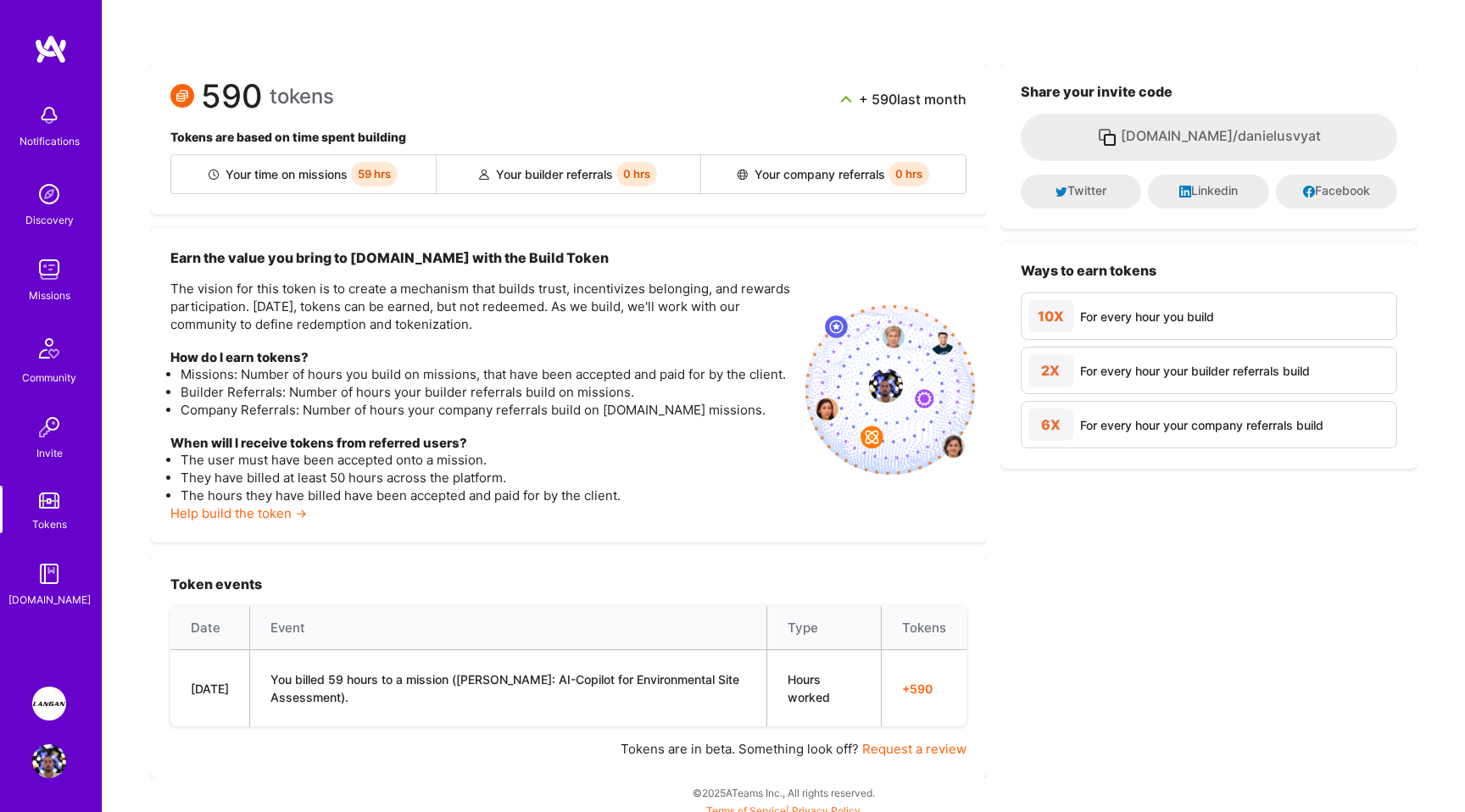
scroll to position [92, 0]
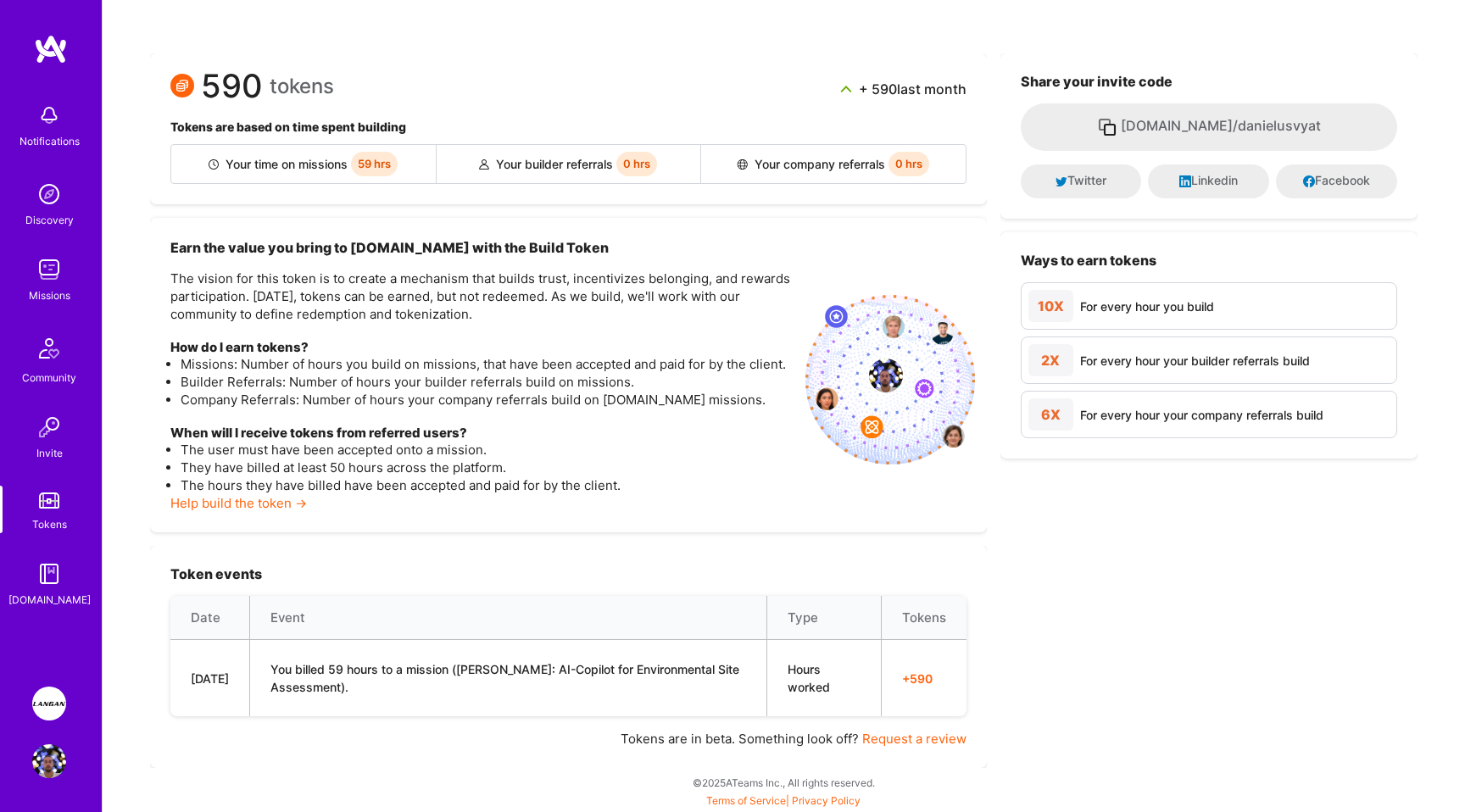
click at [52, 578] on img at bounding box center [48, 574] width 34 height 34
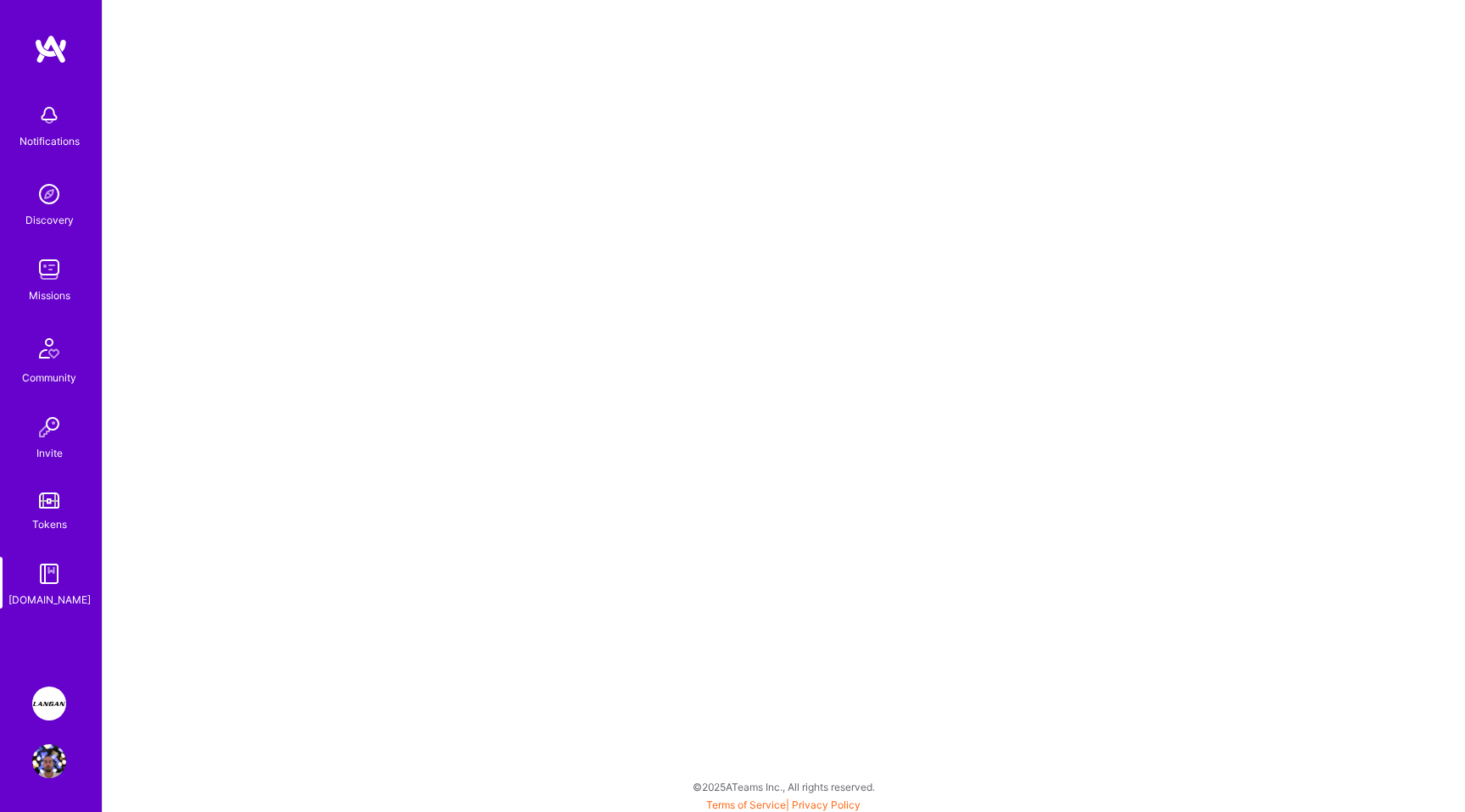
click at [44, 701] on img at bounding box center [48, 703] width 34 height 34
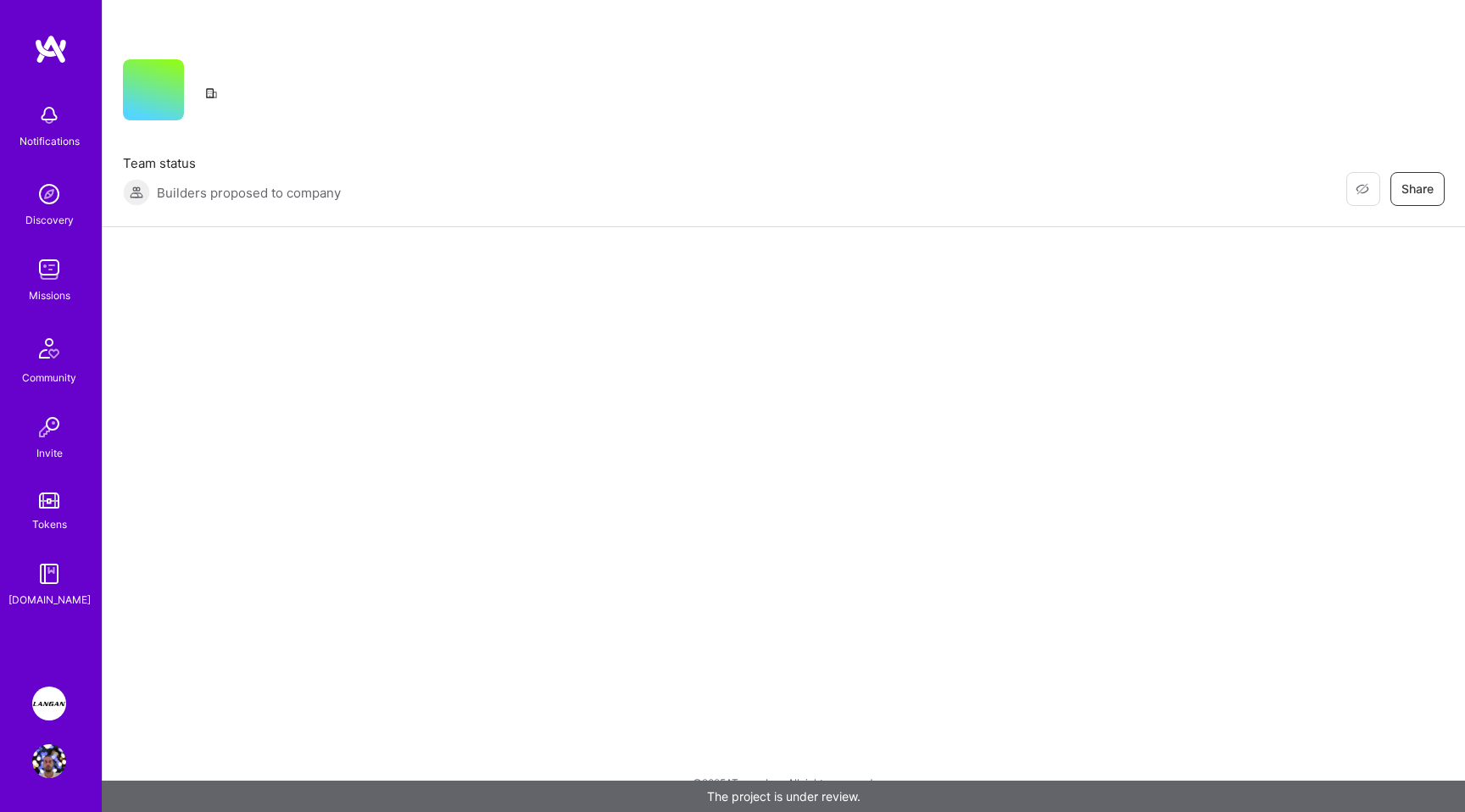
click at [48, 749] on img at bounding box center [48, 761] width 34 height 34
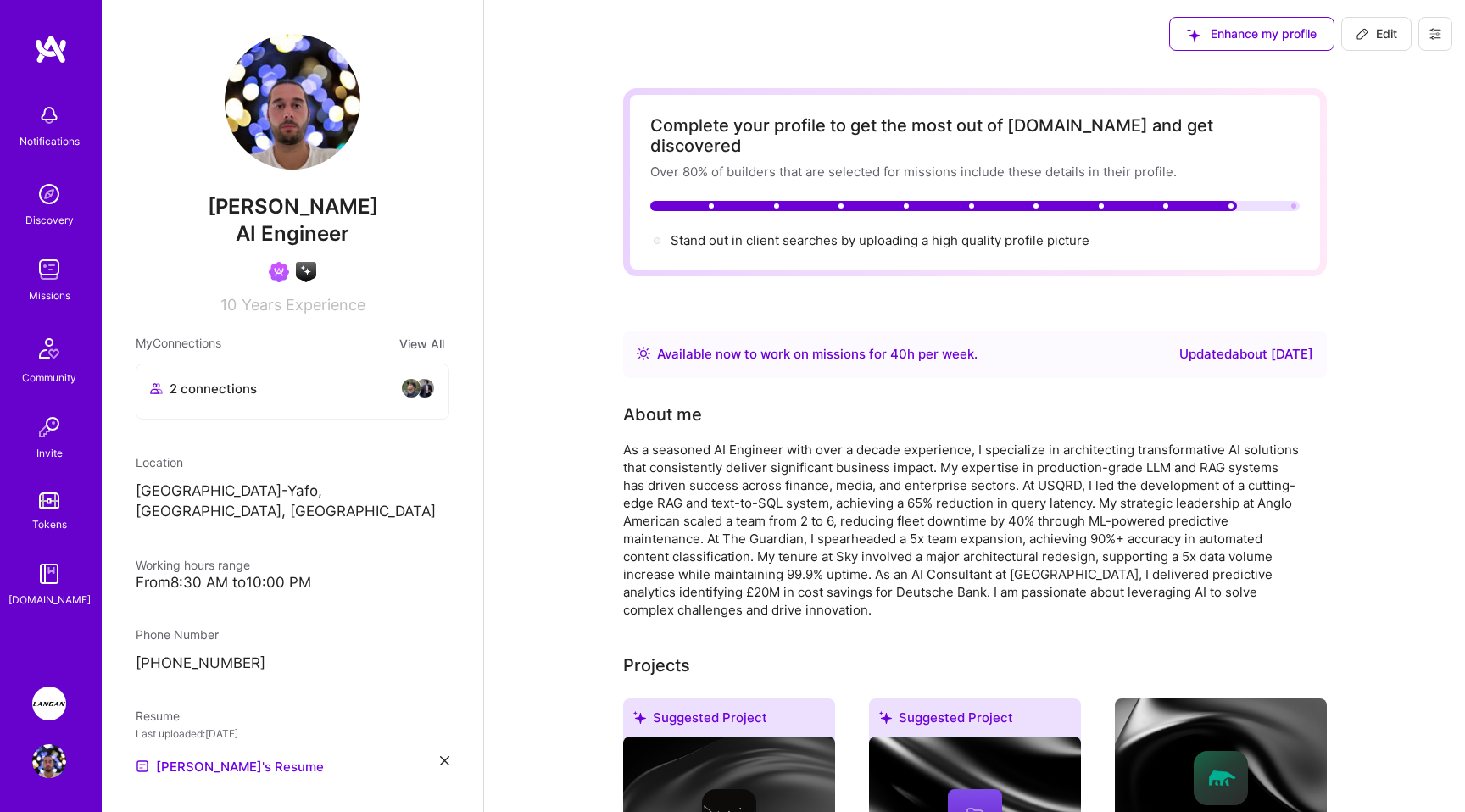
click at [1441, 41] on button at bounding box center [1435, 33] width 34 height 34
click at [1381, 113] on button "Payment method" at bounding box center [1387, 115] width 127 height 44
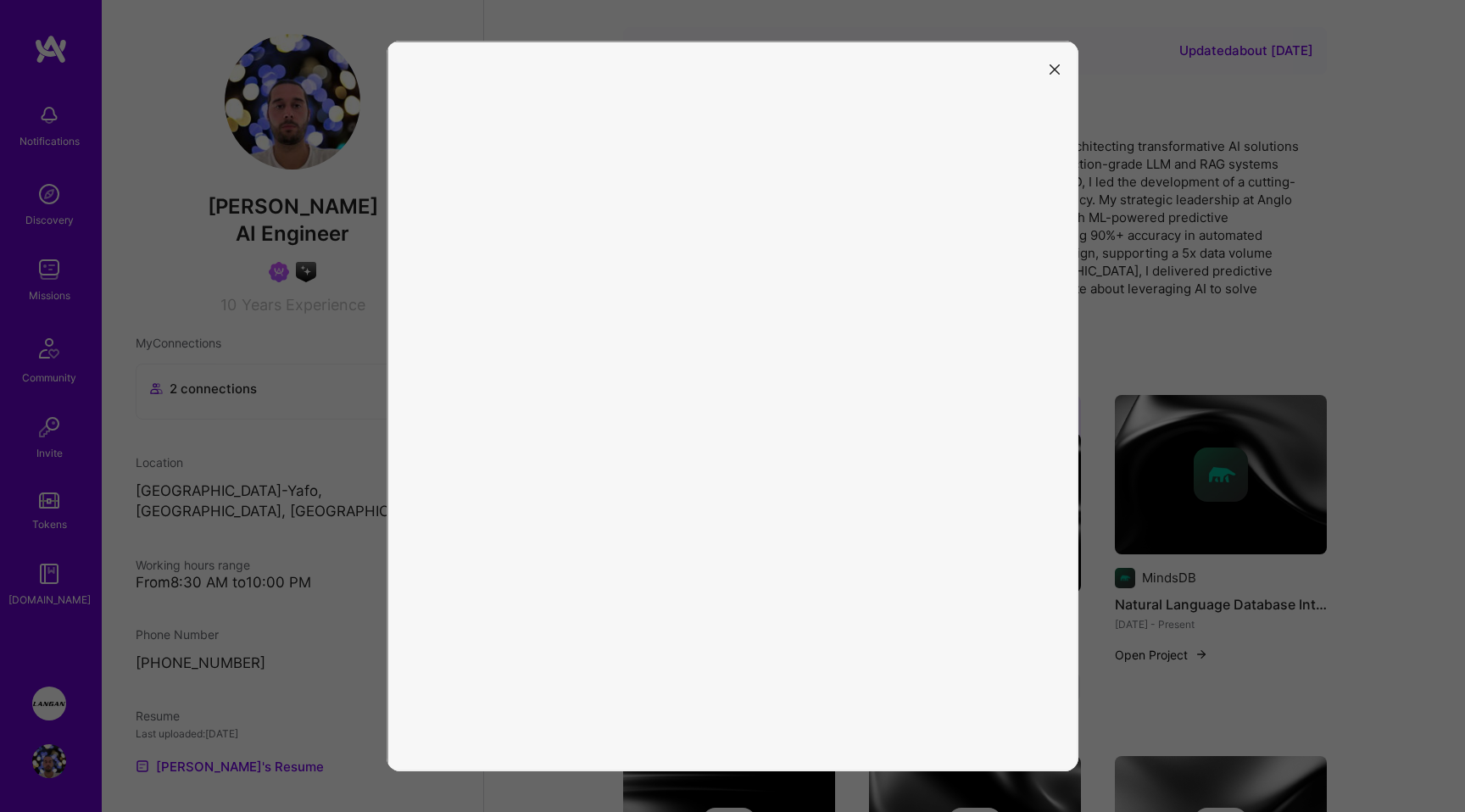
scroll to position [304, 0]
click at [1054, 66] on icon "modal" at bounding box center [1054, 69] width 10 height 10
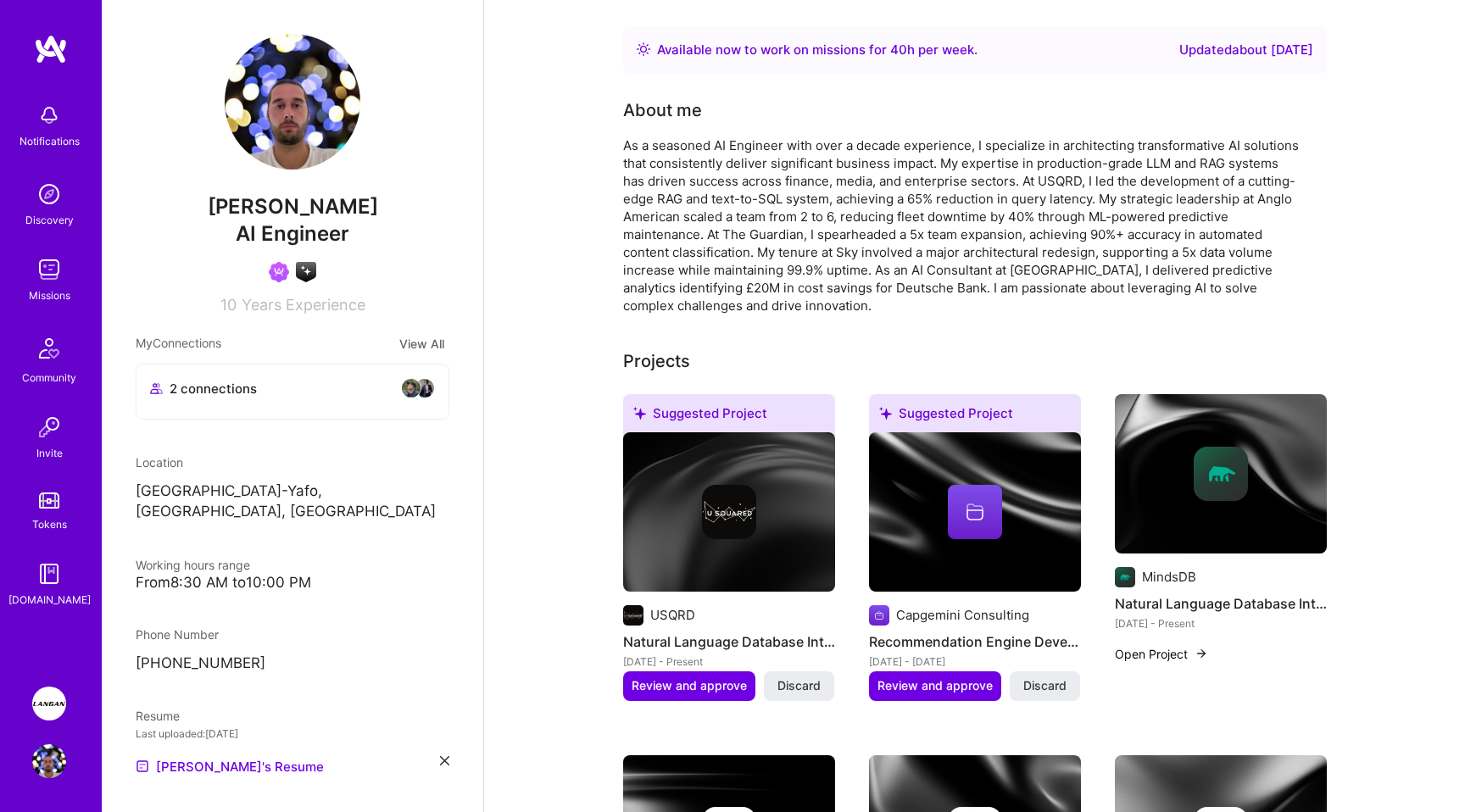
click at [50, 113] on img at bounding box center [48, 114] width 34 height 34
click at [44, 16] on div "Notifications Discovery Missions Community Invite Tokens [DOMAIN_NAME] [PERSON_…" at bounding box center [50, 406] width 102 height 812
click at [47, 37] on img at bounding box center [50, 48] width 34 height 30
